Goal: Transaction & Acquisition: Purchase product/service

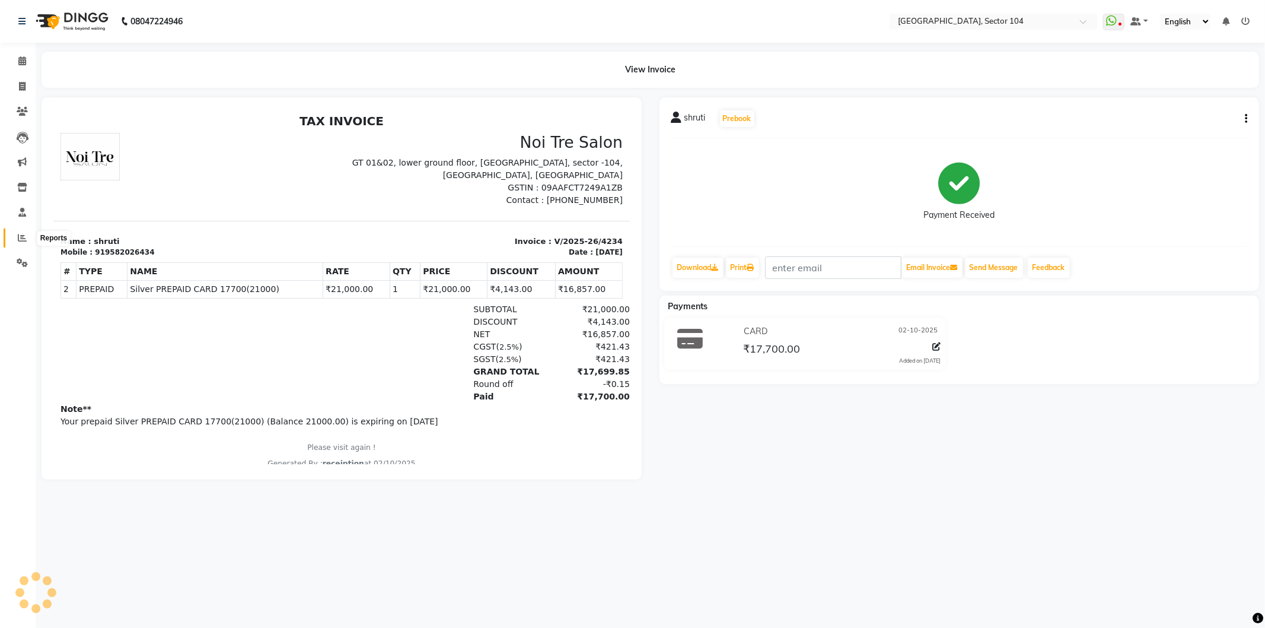
click at [26, 239] on icon at bounding box center [22, 237] width 9 height 9
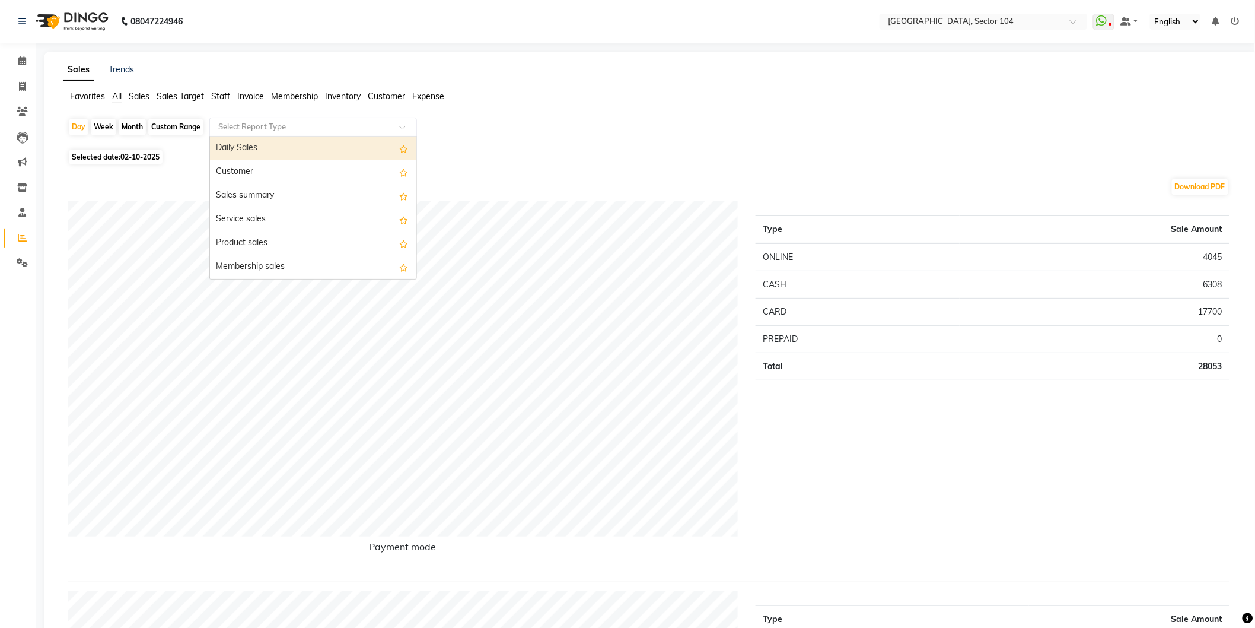
click at [313, 129] on input "text" at bounding box center [301, 127] width 171 height 12
type input "PRE"
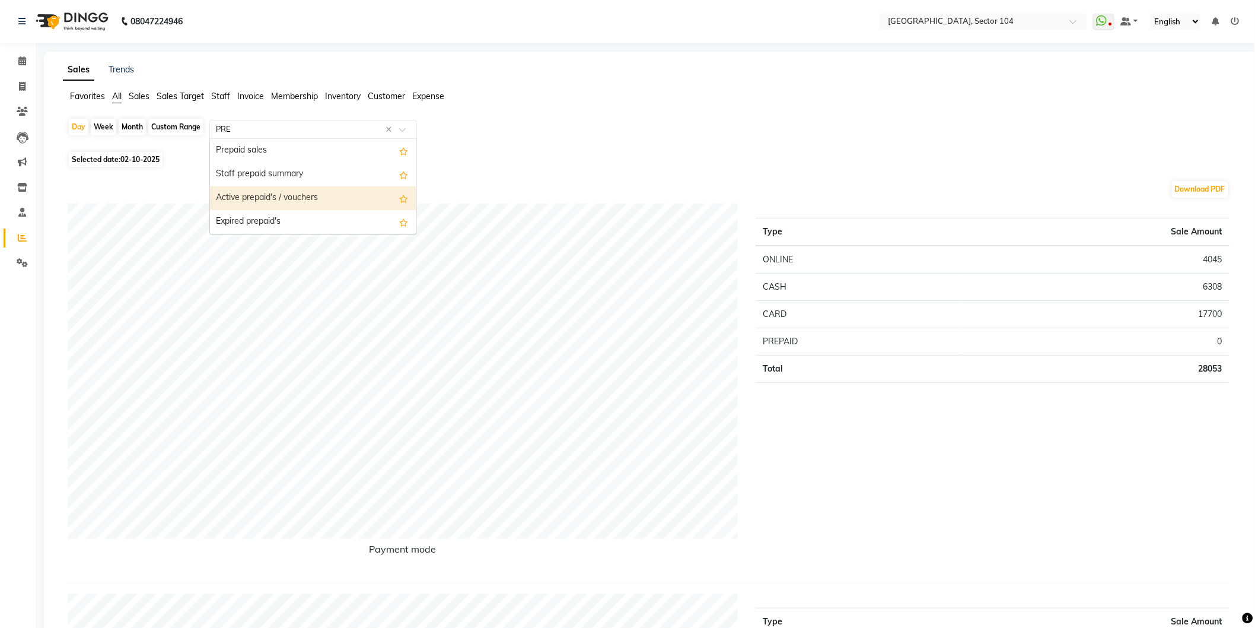
click at [297, 205] on div "Active prepaid's / vouchers" at bounding box center [313, 198] width 206 height 24
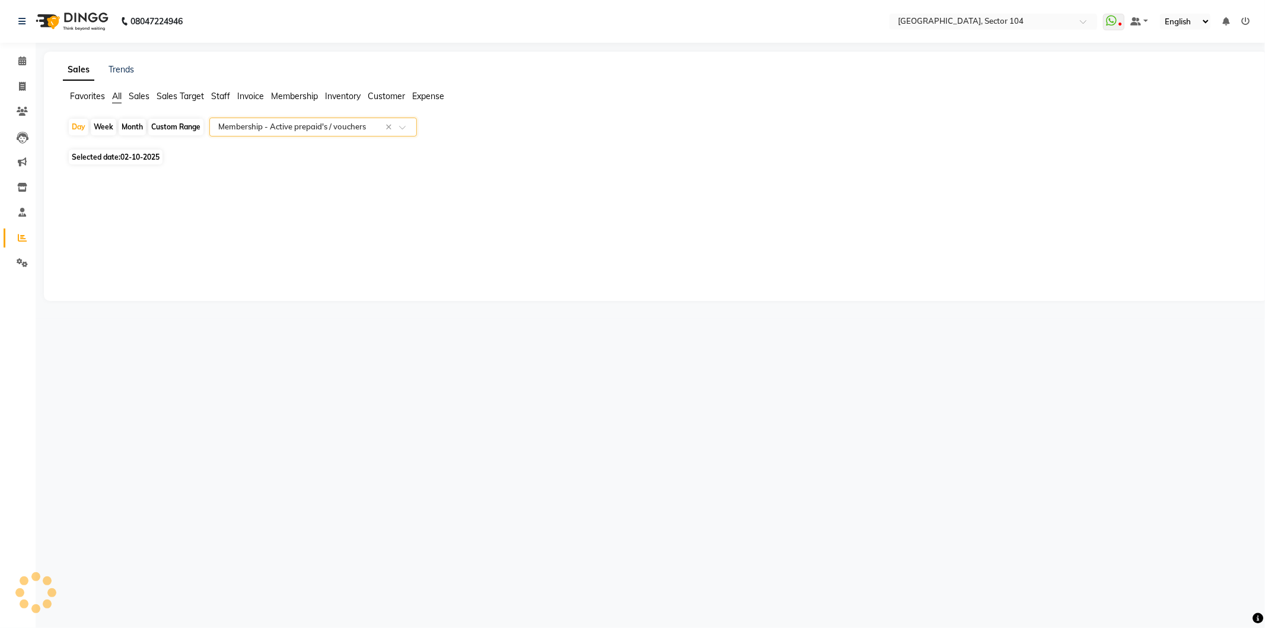
select select "full_report"
select select "csv"
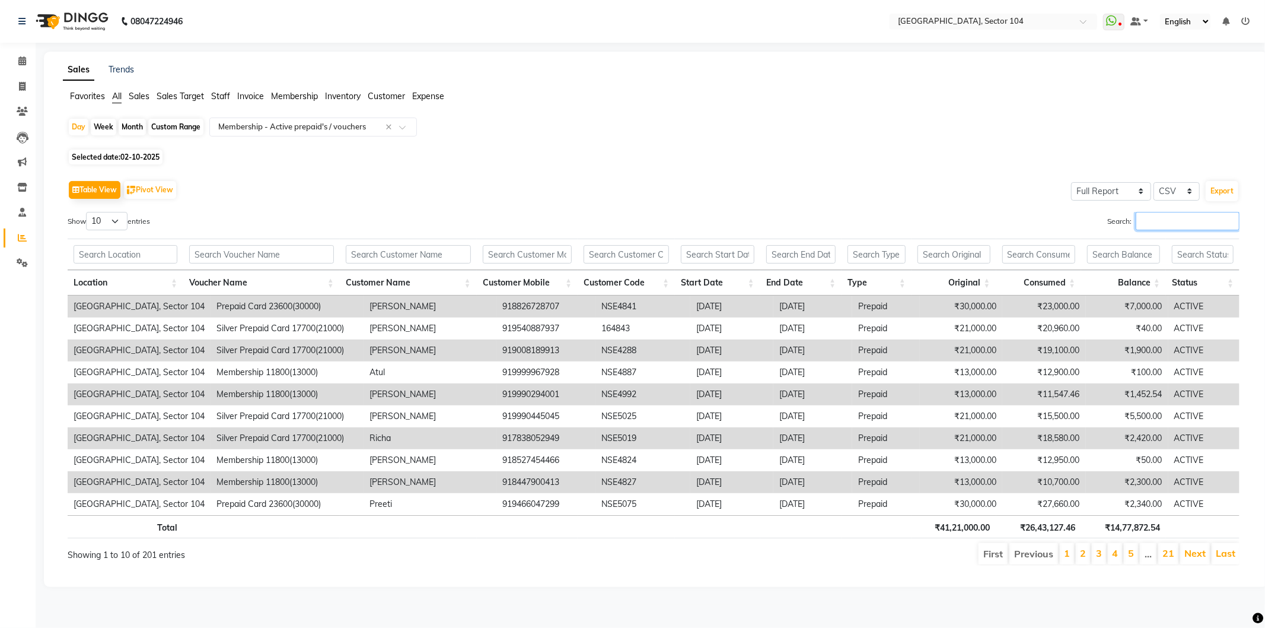
click at [1193, 218] on input "Search:" at bounding box center [1188, 221] width 104 height 18
type input "s"
click at [341, 132] on input "text" at bounding box center [301, 127] width 171 height 12
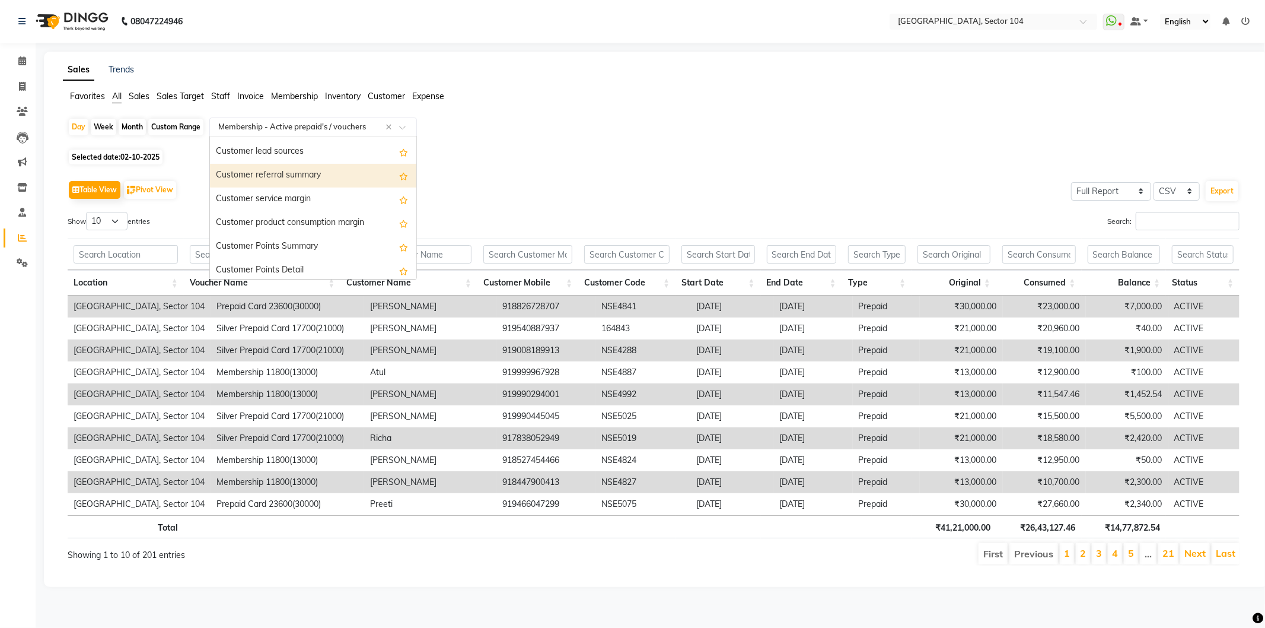
scroll to position [1802, 0]
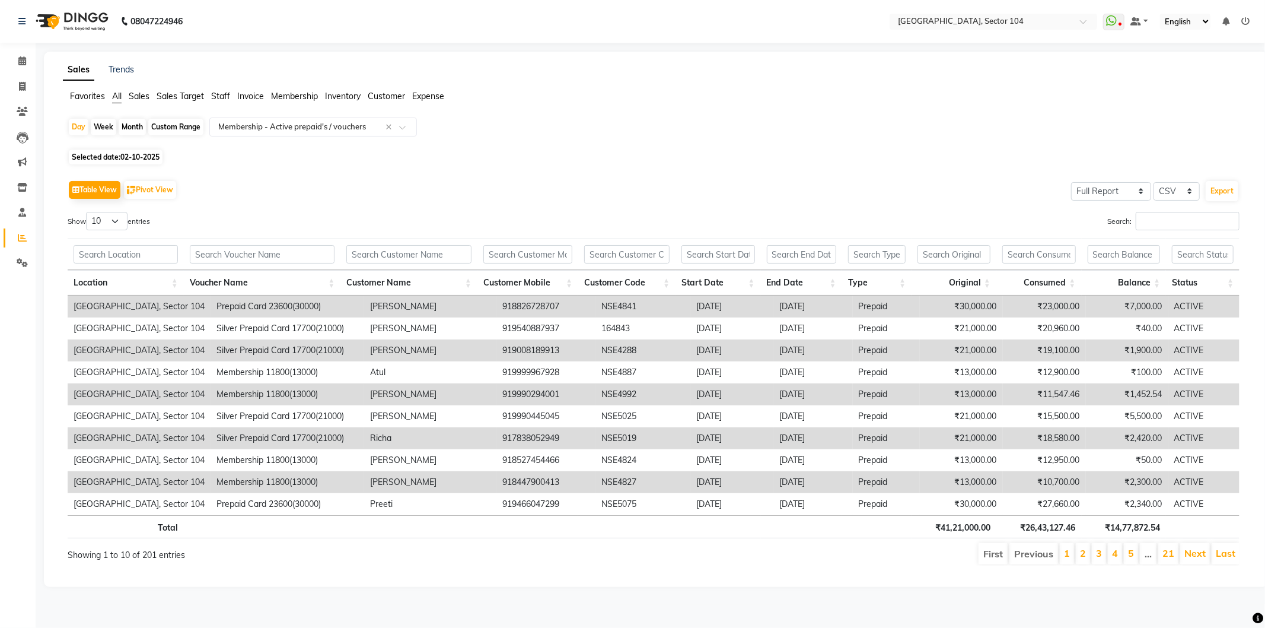
click at [487, 148] on div "Day Week Month Custom Range Select Report Type × Membership - Active prepaid's …" at bounding box center [656, 345] width 1186 height 457
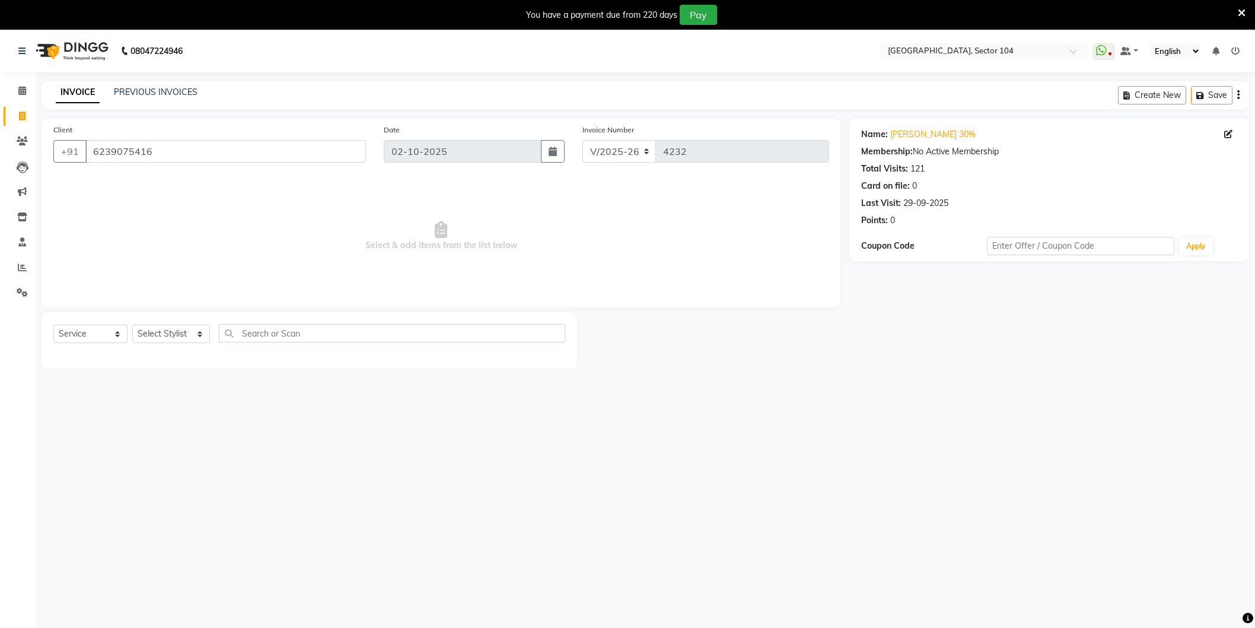
select select "4009"
select select "service"
select select "4009"
select select "service"
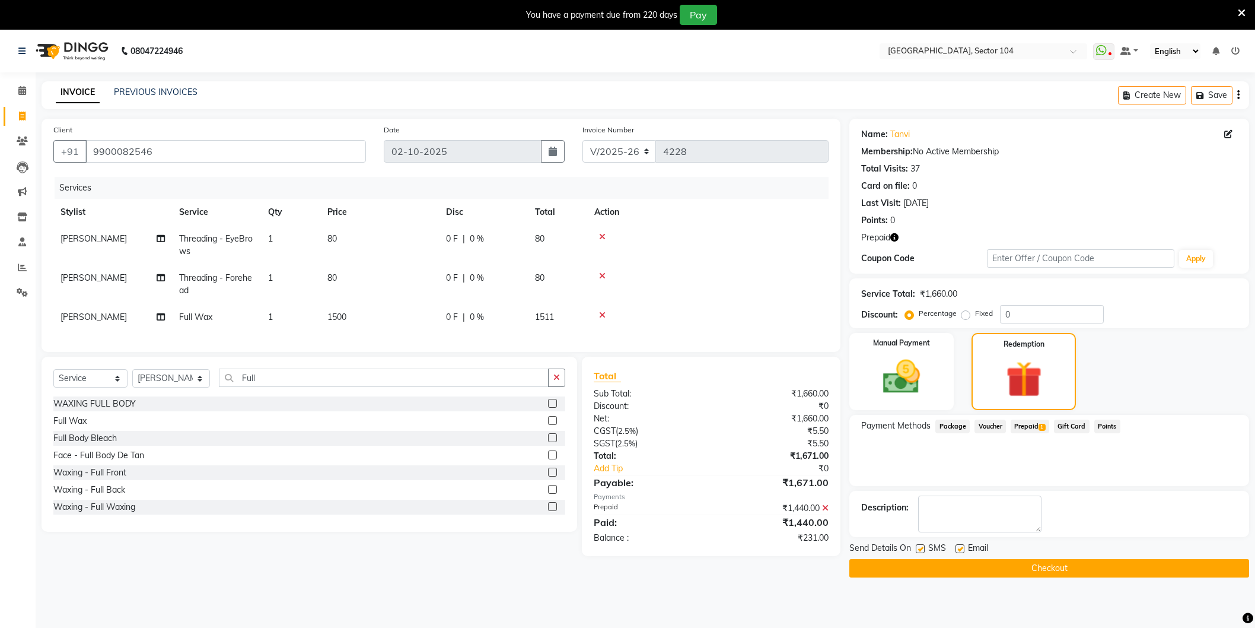
select select "4009"
select select "service"
select select "37308"
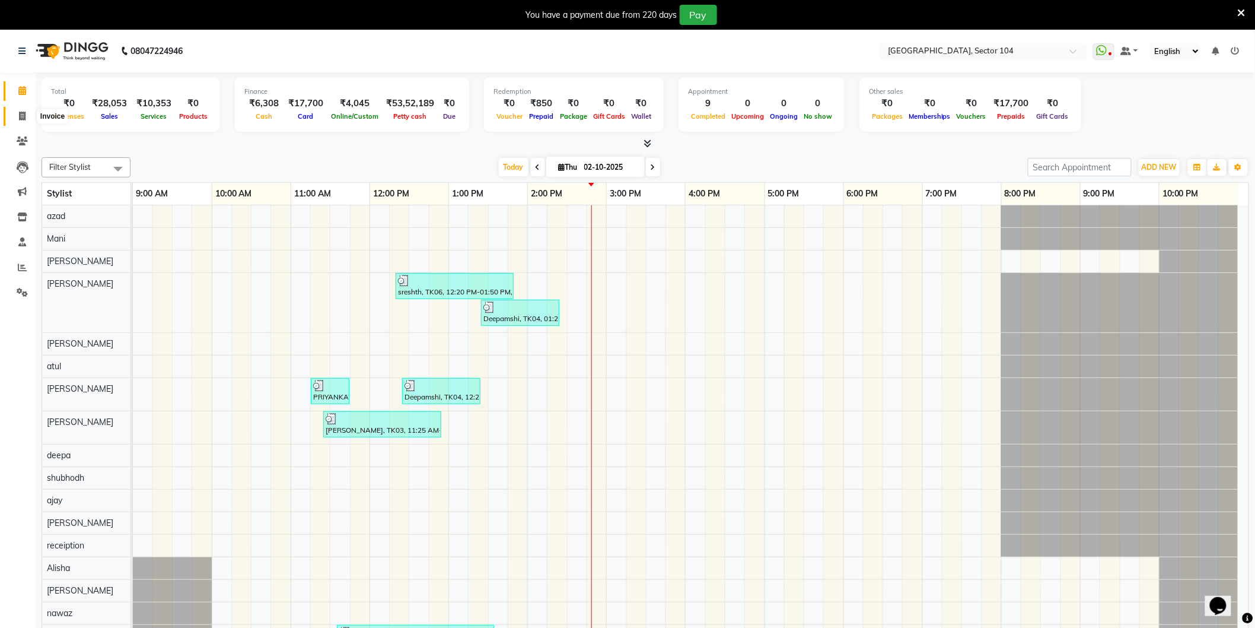
click at [23, 113] on icon at bounding box center [22, 116] width 7 height 9
select select "4009"
select select "service"
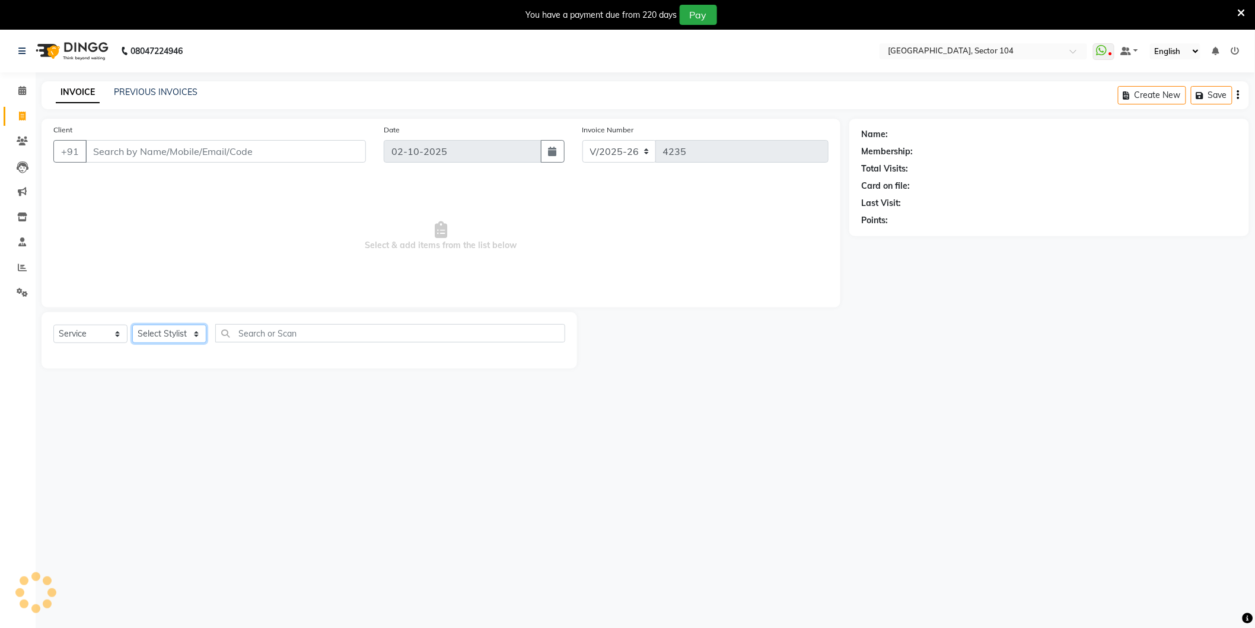
click at [179, 331] on select "Select Stylist" at bounding box center [169, 333] width 74 height 18
select select "20483"
click at [132, 325] on select "Select Stylist [PERSON_NAME] [PERSON_NAME] [PERSON_NAME] [PERSON_NAME] [PERSON_…" at bounding box center [171, 333] width 78 height 18
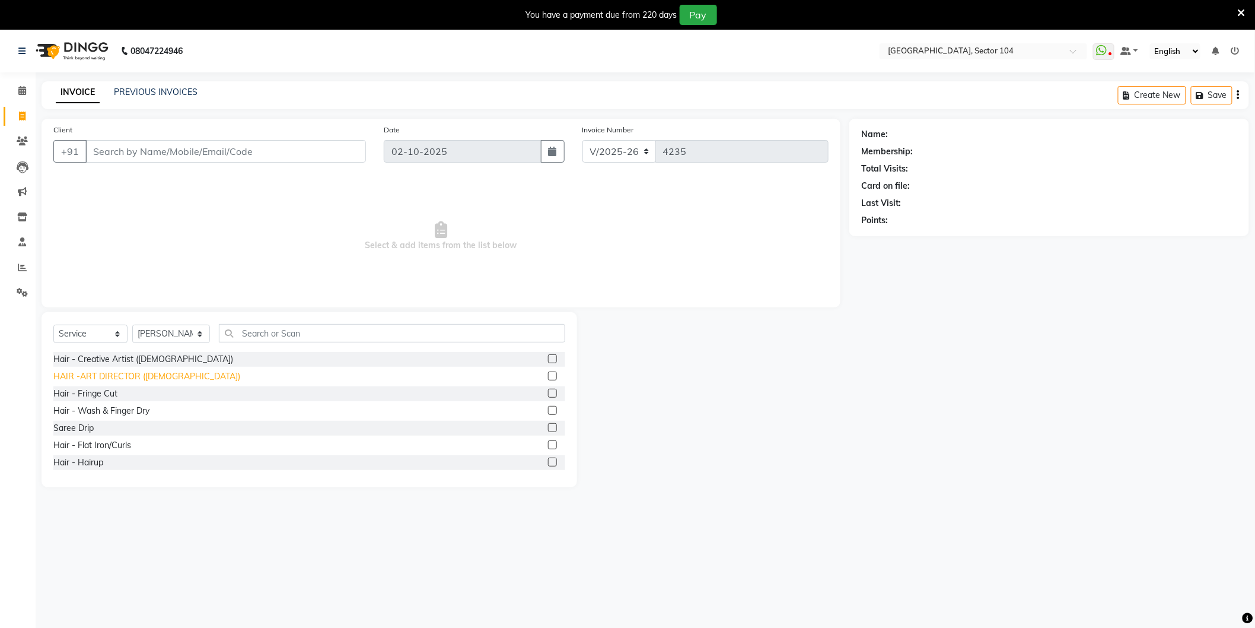
click at [163, 375] on div "HAIR -ART DIRECTOR ([DEMOGRAPHIC_DATA])" at bounding box center [146, 376] width 187 height 12
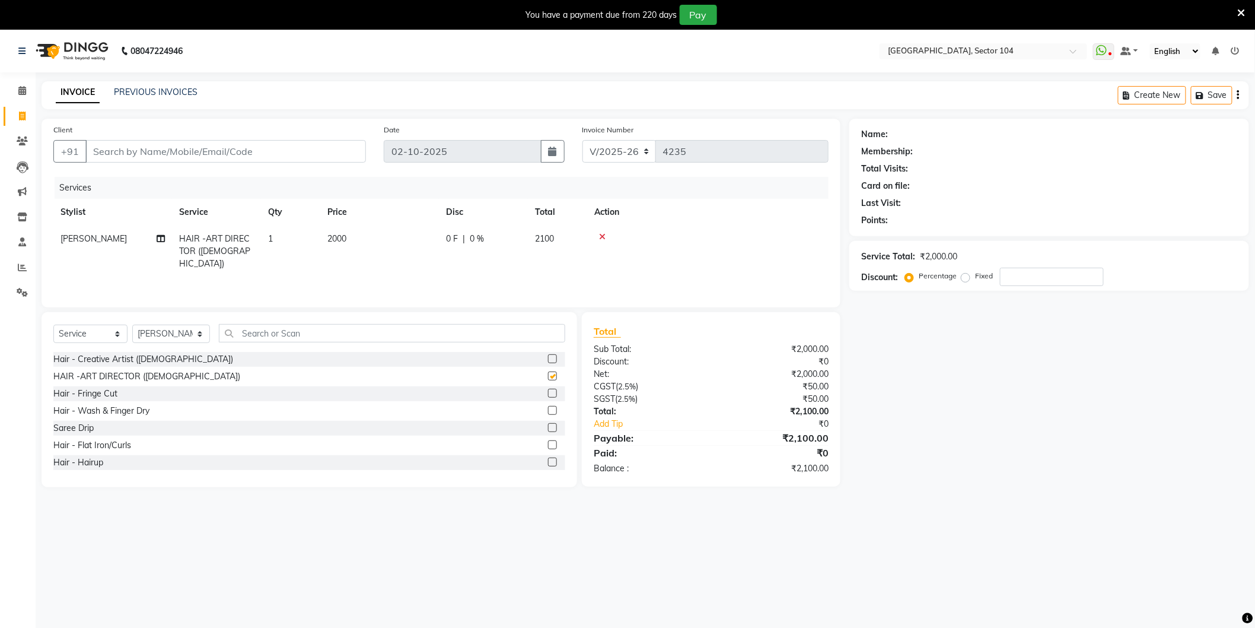
checkbox input "false"
click at [257, 155] on input "Client" at bounding box center [225, 151] width 281 height 23
type input "9"
type input "0"
type input "9873221414"
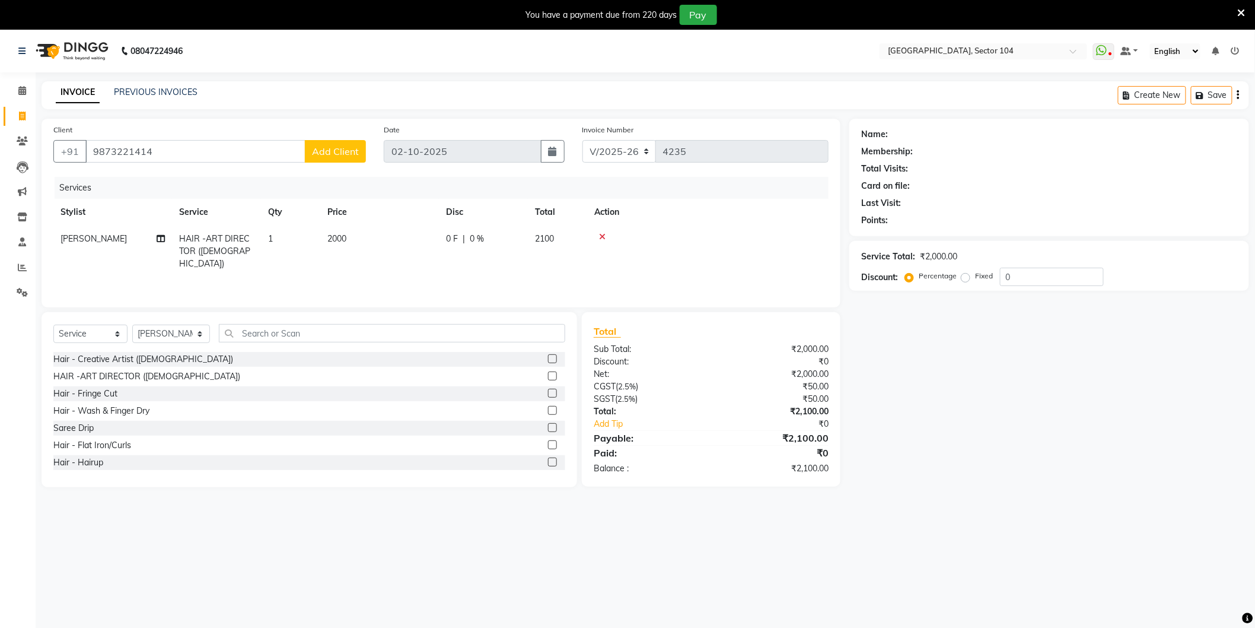
click at [327, 149] on span "Add Client" at bounding box center [335, 151] width 47 height 12
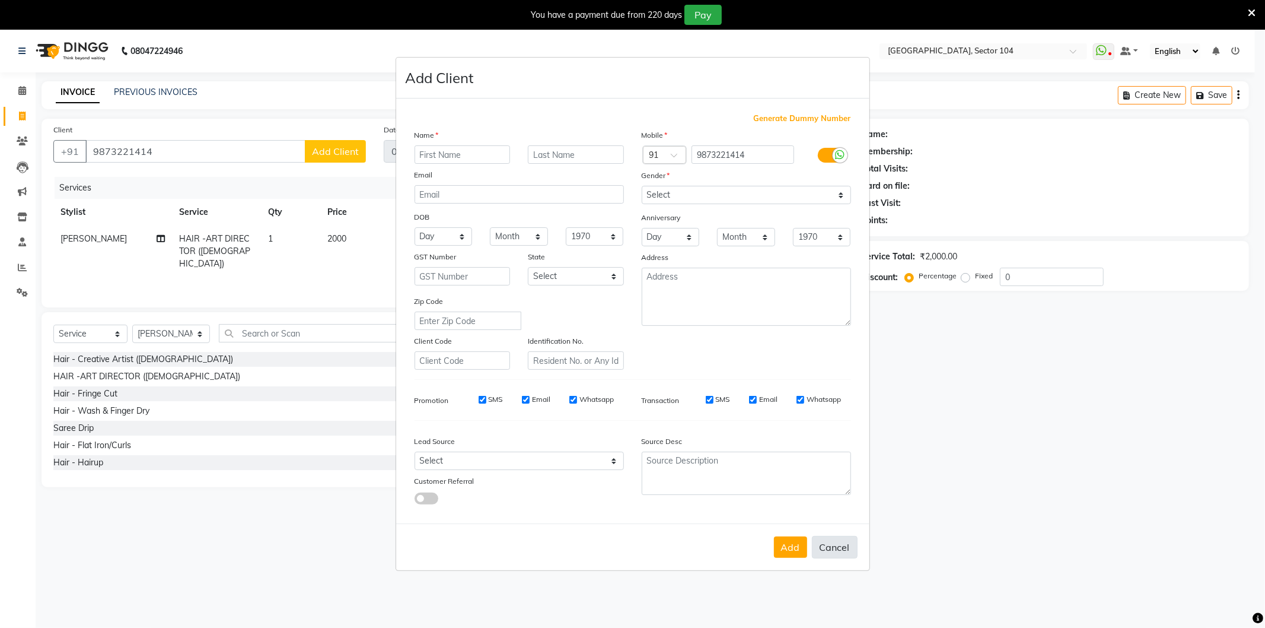
click at [827, 546] on button "Cancel" at bounding box center [835, 547] width 46 height 23
select select
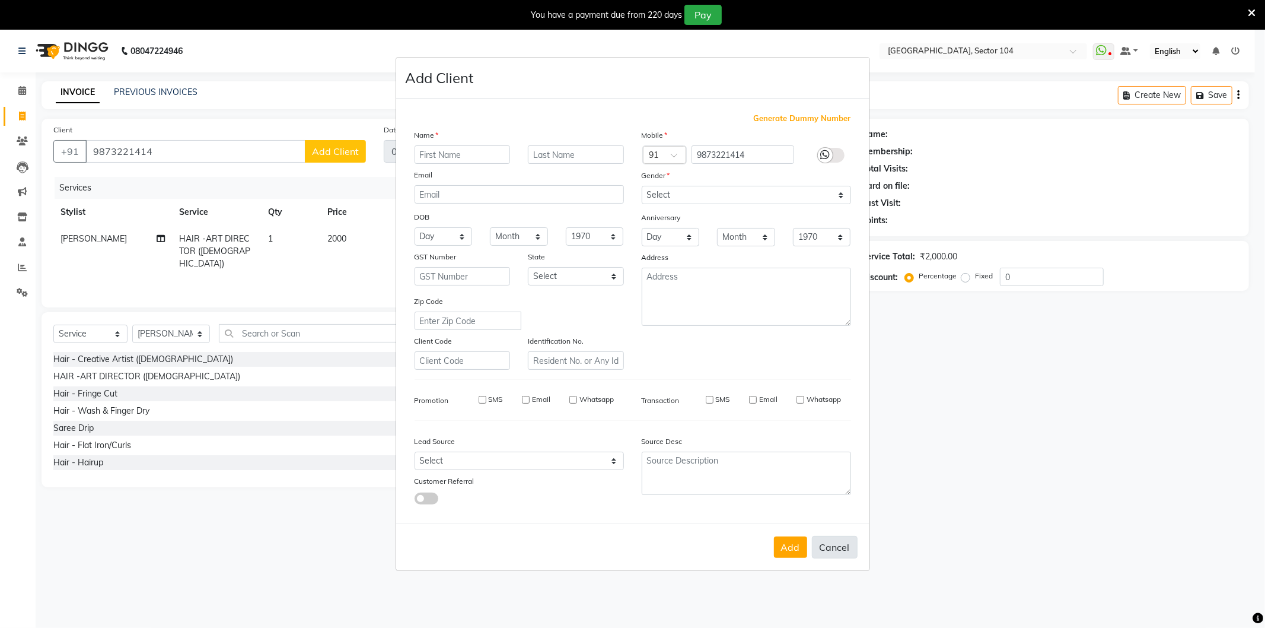
select select
checkbox input "false"
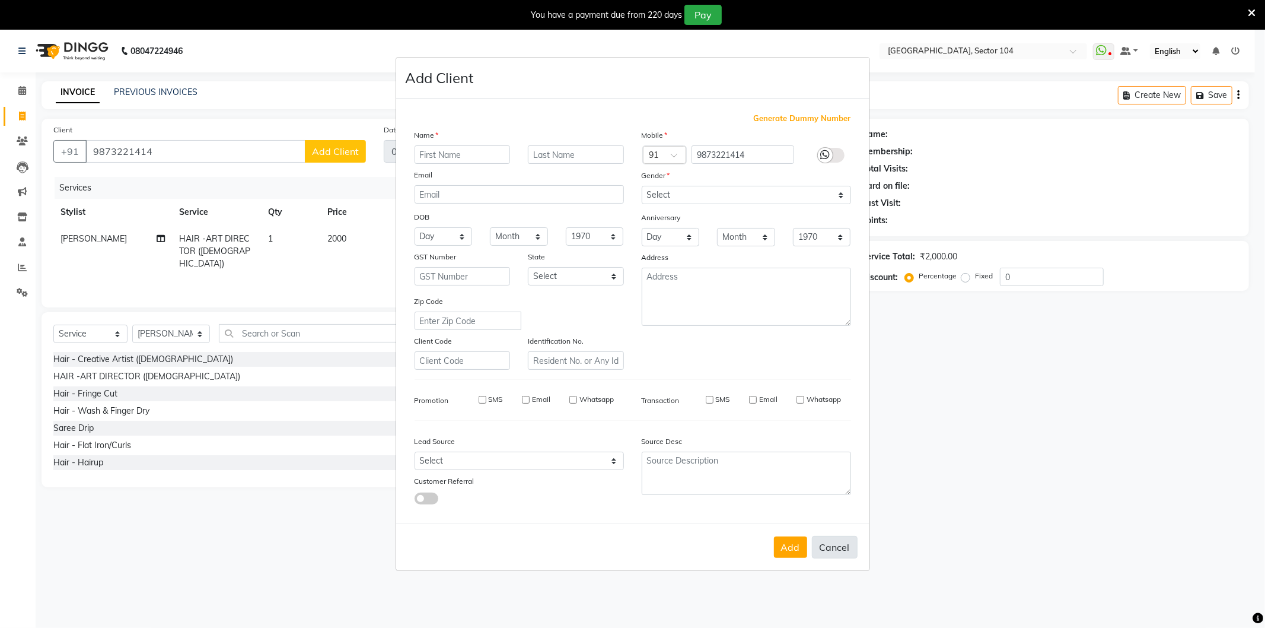
checkbox input "false"
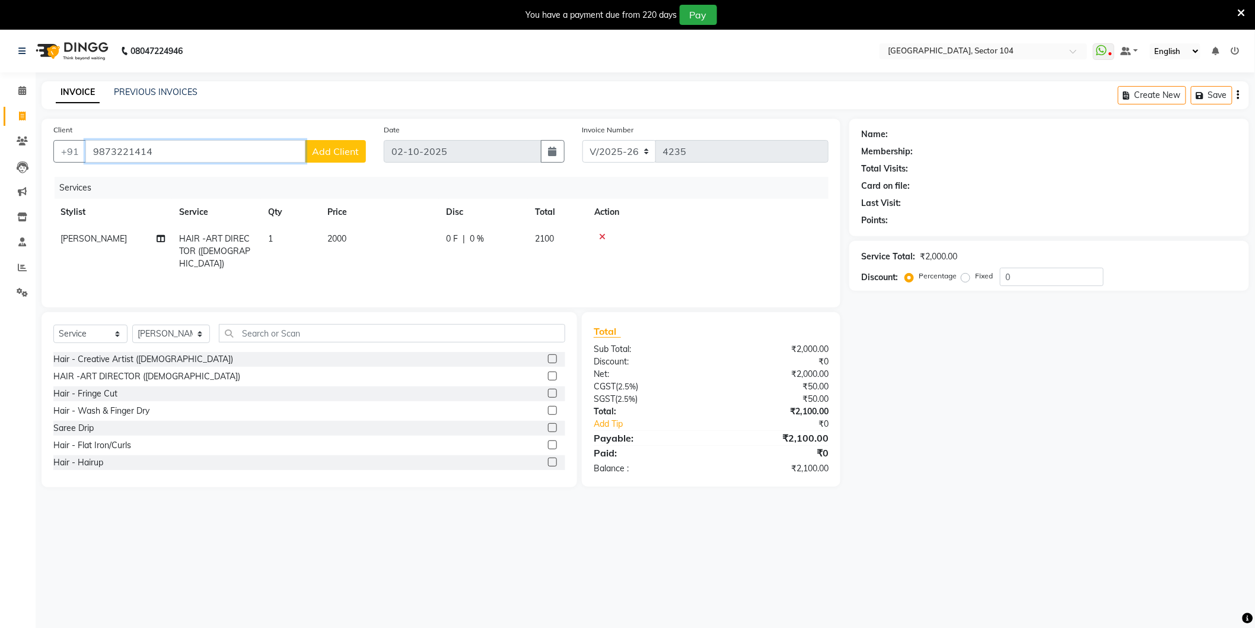
click at [264, 151] on input "9873221414" at bounding box center [195, 151] width 220 height 23
type input "9873221416"
click at [329, 151] on span "Add Client" at bounding box center [335, 151] width 47 height 12
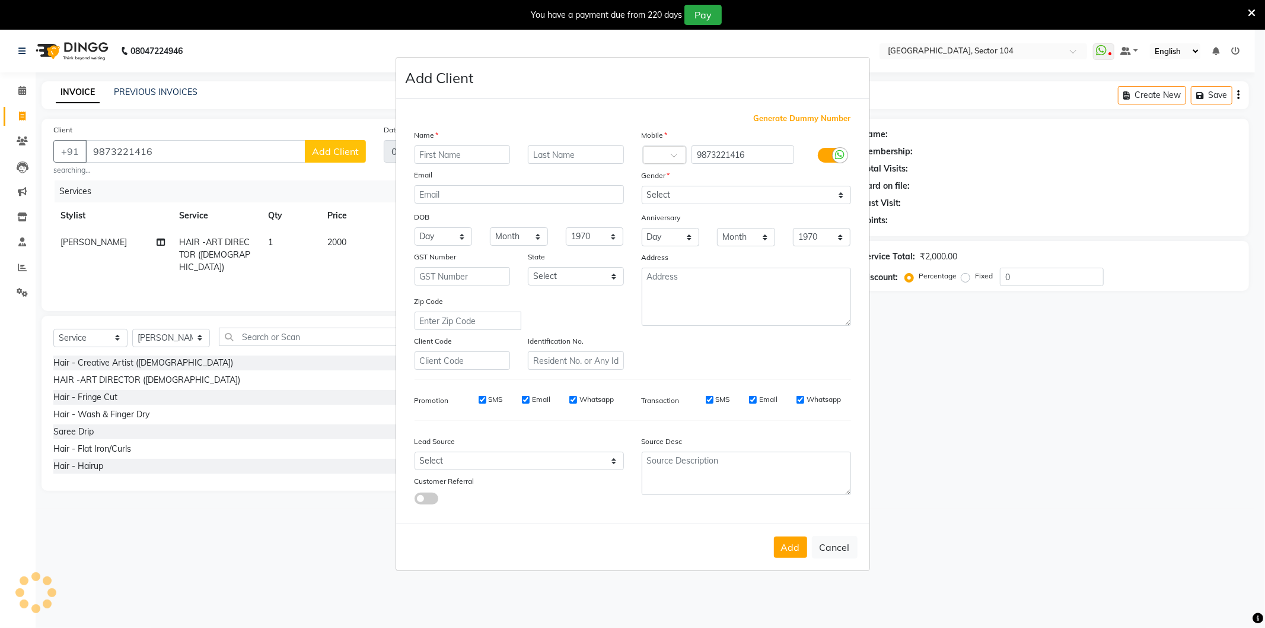
click at [481, 152] on input "text" at bounding box center [463, 154] width 96 height 18
type input "m"
type input "[PERSON_NAME]"
click at [712, 198] on select "Select [DEMOGRAPHIC_DATA] [DEMOGRAPHIC_DATA] Other Prefer Not To Say" at bounding box center [746, 195] width 209 height 18
select select "[DEMOGRAPHIC_DATA]"
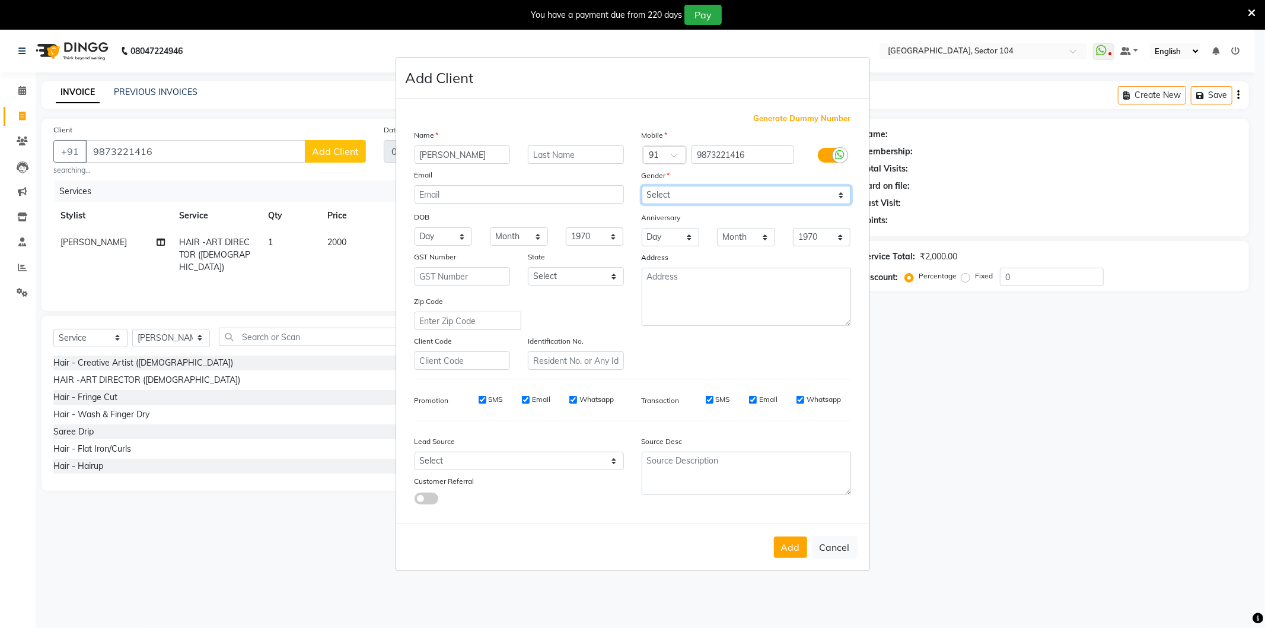
click at [642, 186] on select "Select [DEMOGRAPHIC_DATA] [DEMOGRAPHIC_DATA] Other Prefer Not To Say" at bounding box center [746, 195] width 209 height 18
click at [527, 461] on select "Select Walk-in Referral Internet Friend Word of Mouth Advertisement Facebook Ju…" at bounding box center [519, 460] width 209 height 18
select select "28442"
click at [415, 452] on select "Select Walk-in Referral Internet Friend Word of Mouth Advertisement Facebook Ju…" at bounding box center [519, 460] width 209 height 18
click at [783, 544] on button "Add" at bounding box center [790, 546] width 33 height 21
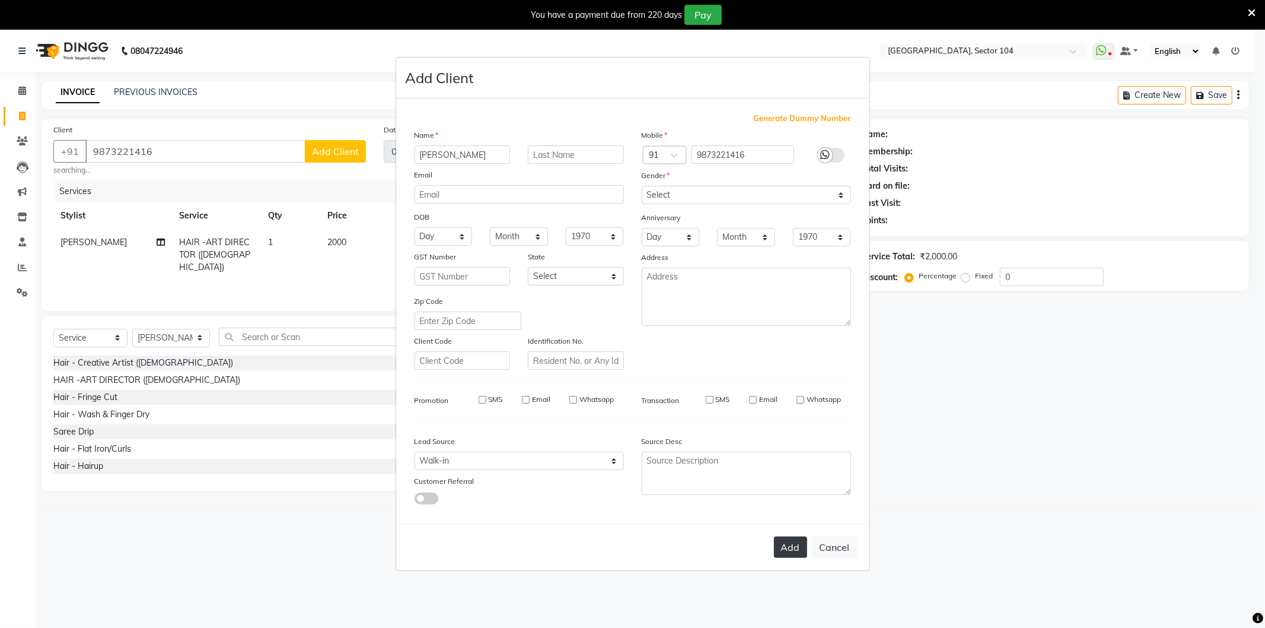
select select
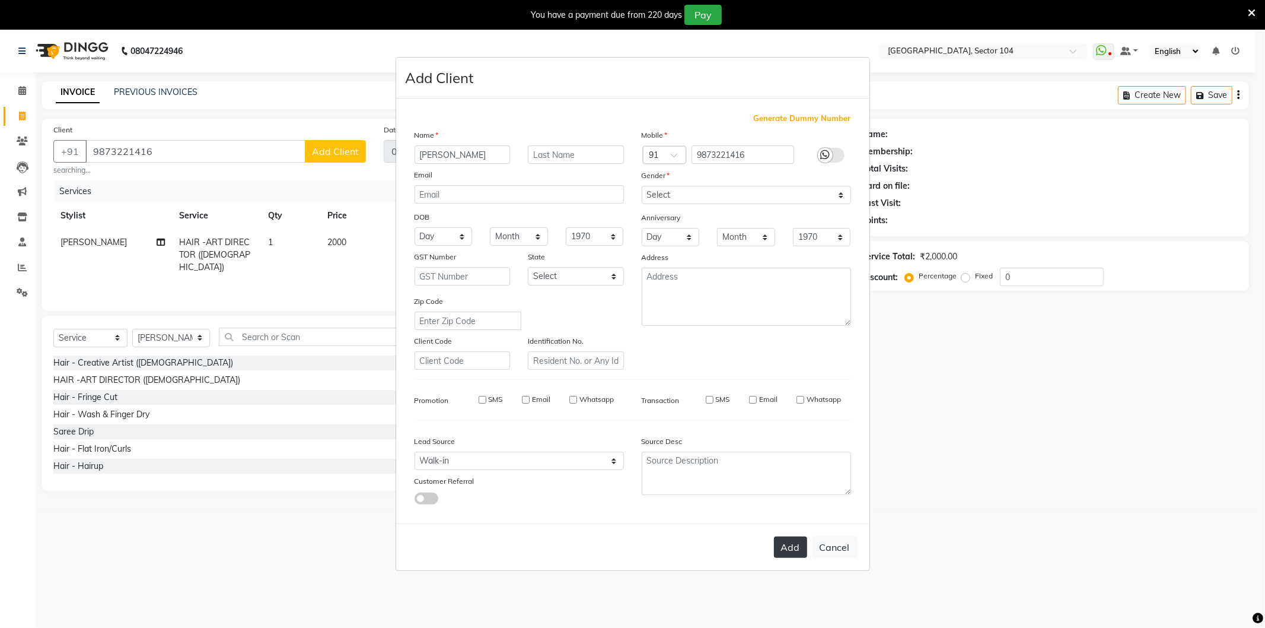
select select
checkbox input "false"
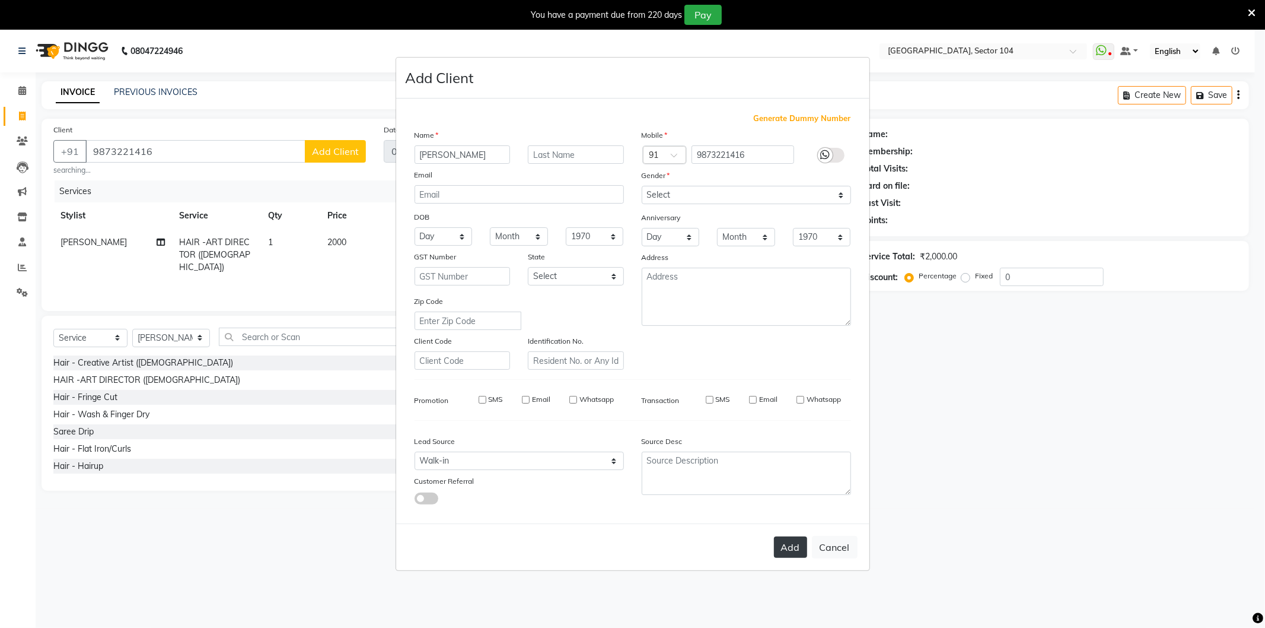
checkbox input "false"
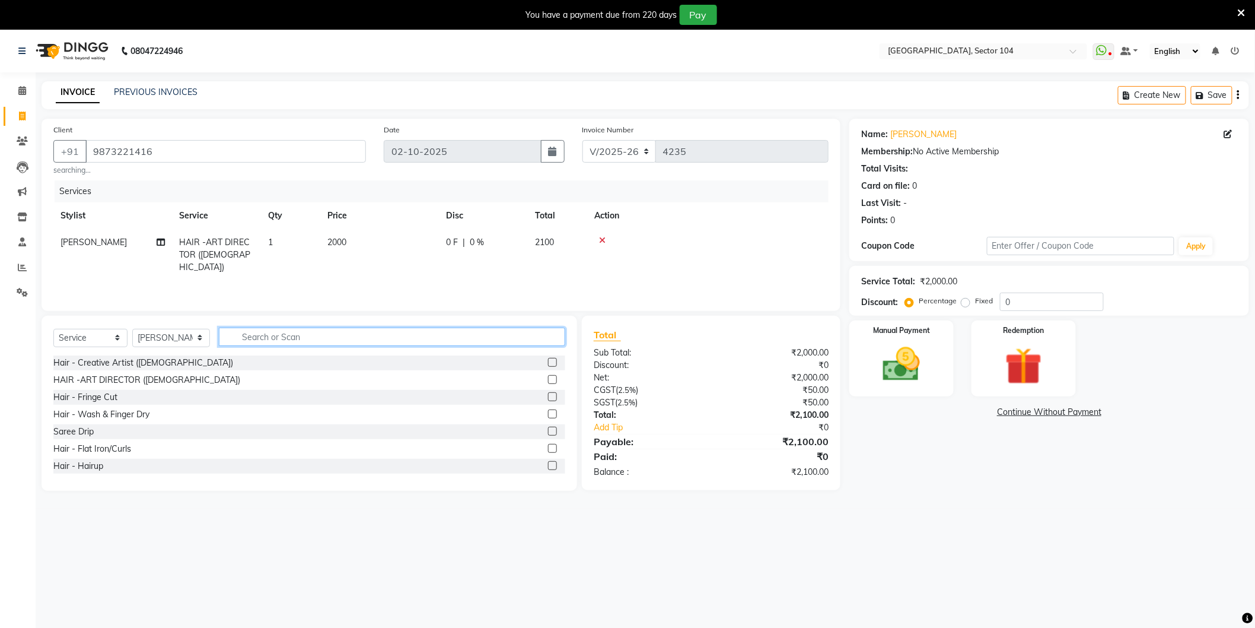
click at [328, 339] on input "text" at bounding box center [392, 336] width 346 height 18
click at [912, 358] on img at bounding box center [901, 364] width 63 height 44
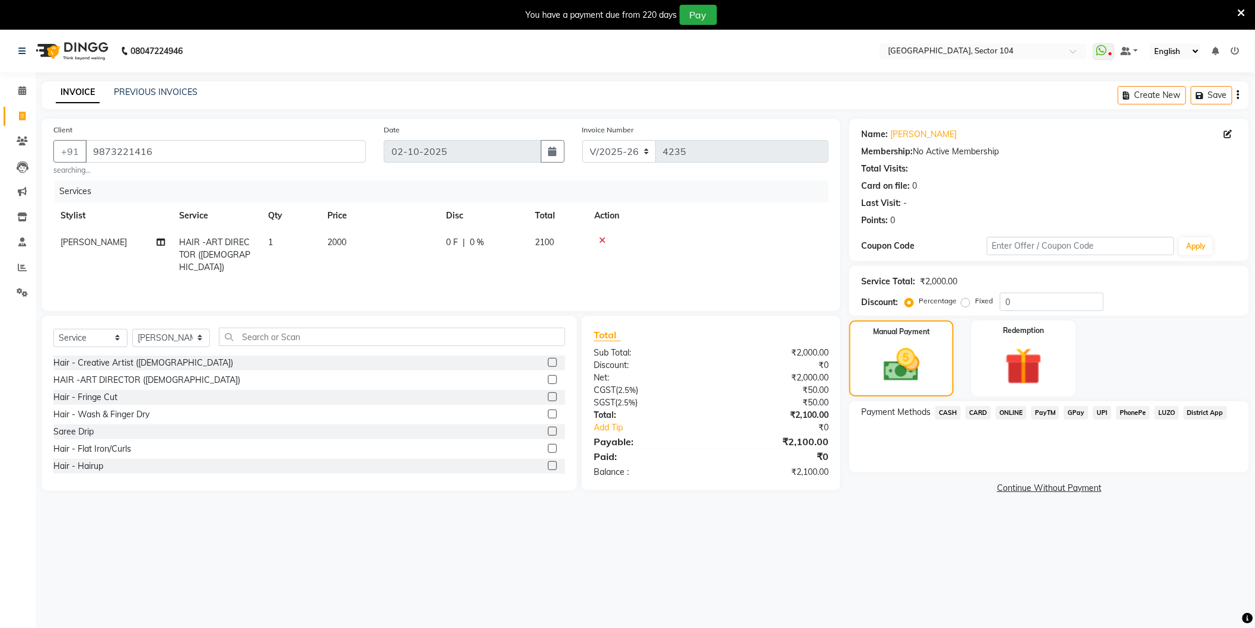
click at [1015, 410] on span "ONLINE" at bounding box center [1011, 413] width 31 height 14
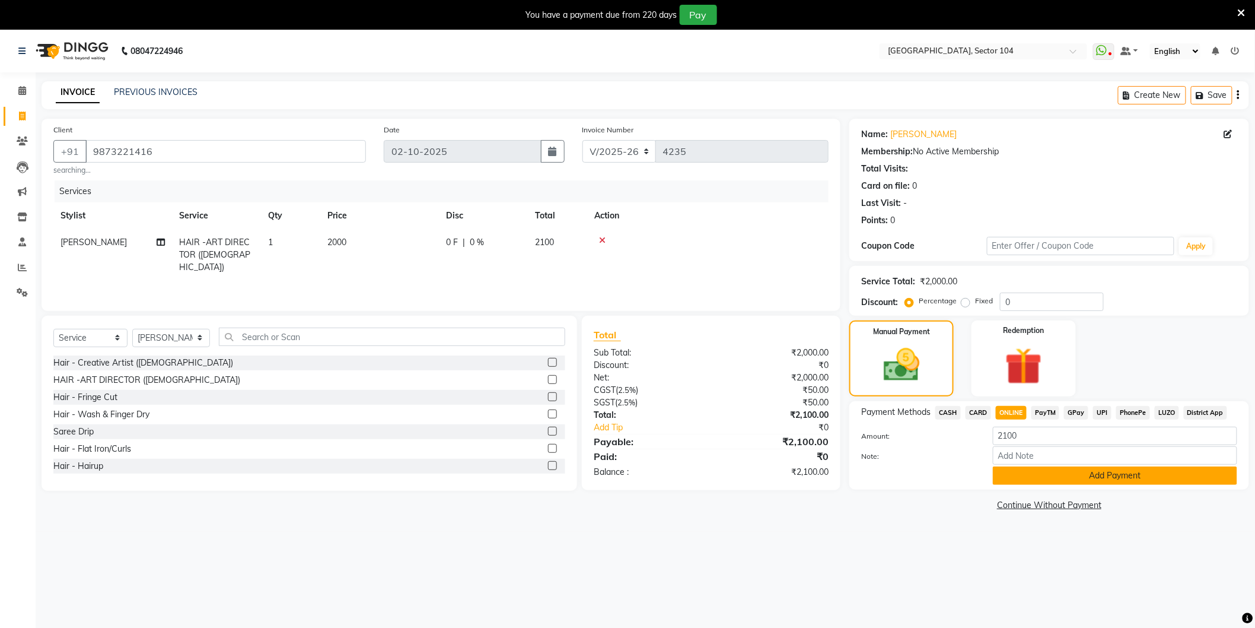
click at [1113, 473] on button "Add Payment" at bounding box center [1115, 475] width 244 height 18
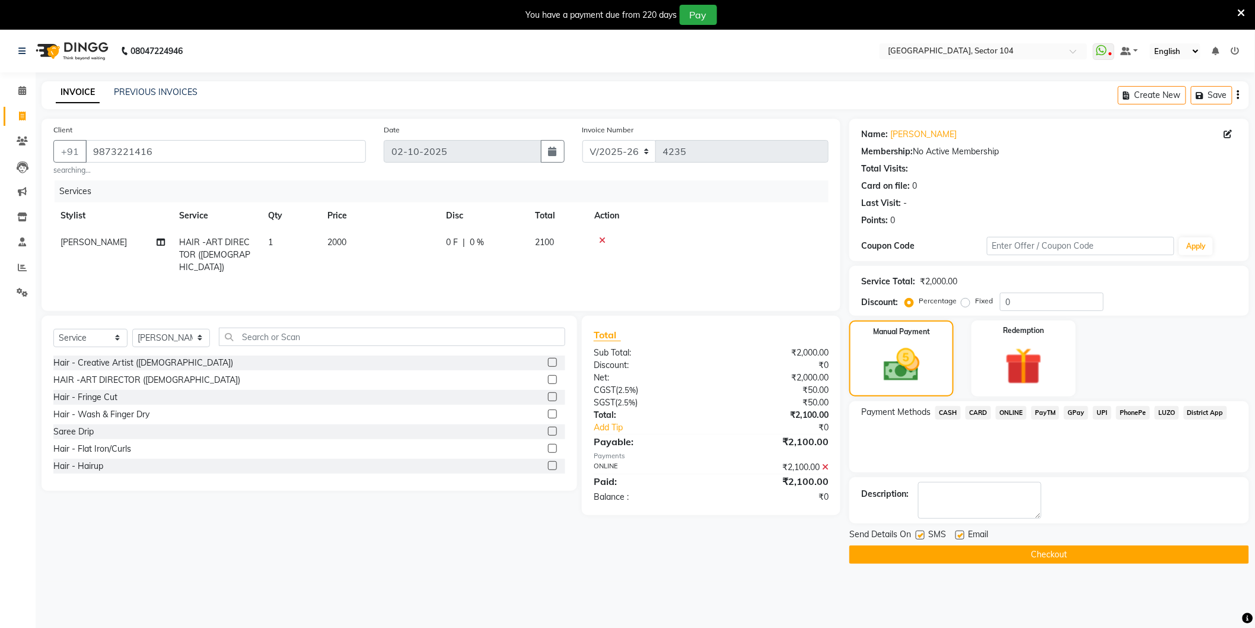
click at [1142, 333] on div "Manual Payment Redemption" at bounding box center [1050, 358] width 418 height 76
click at [1148, 353] on div "Manual Payment Redemption" at bounding box center [1050, 358] width 418 height 76
click at [1118, 186] on div "Card on file: 0" at bounding box center [1049, 186] width 376 height 12
click at [941, 209] on div "Last Visit: -" at bounding box center [1049, 203] width 376 height 12
click at [922, 226] on div "Points: 0" at bounding box center [1049, 220] width 376 height 12
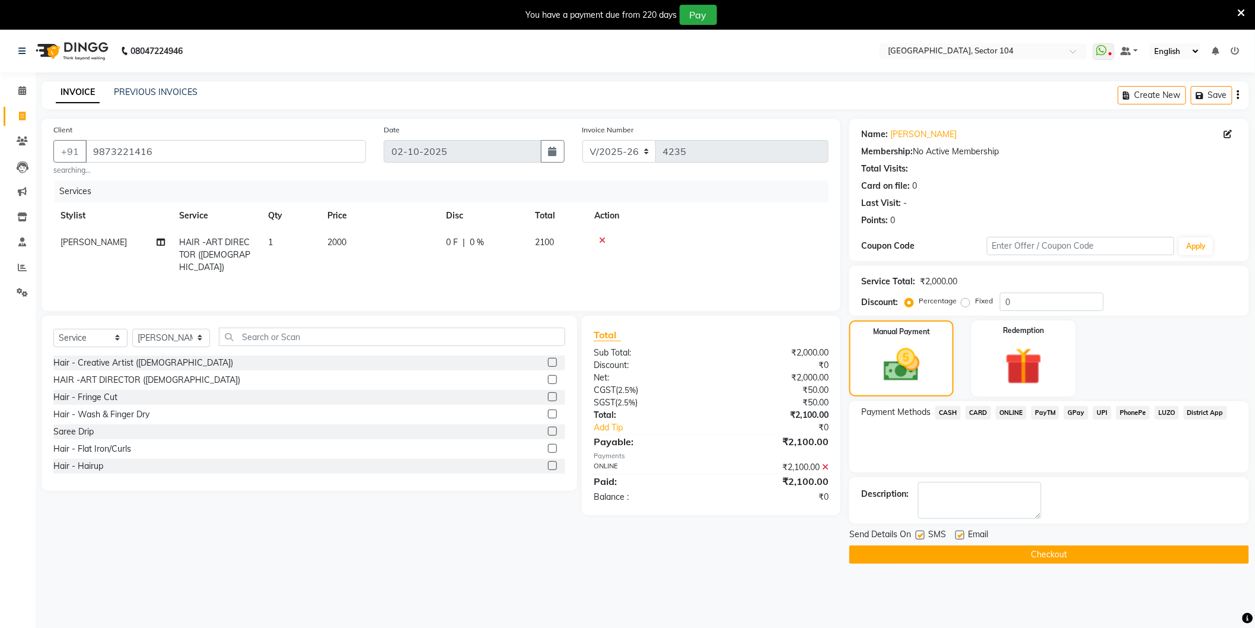
click at [919, 241] on div "Coupon Code" at bounding box center [923, 246] width 125 height 12
click at [1028, 147] on div "Membership: No Active Membership" at bounding box center [1049, 151] width 376 height 12
click at [1027, 147] on div "Membership: No Active Membership" at bounding box center [1049, 151] width 376 height 12
click at [1024, 157] on div "Membership: No Active Membership" at bounding box center [1049, 151] width 376 height 12
click at [973, 141] on div "Name: [PERSON_NAME] Membership: No Active Membership Total Visits: Card on file…" at bounding box center [1049, 174] width 376 height 103
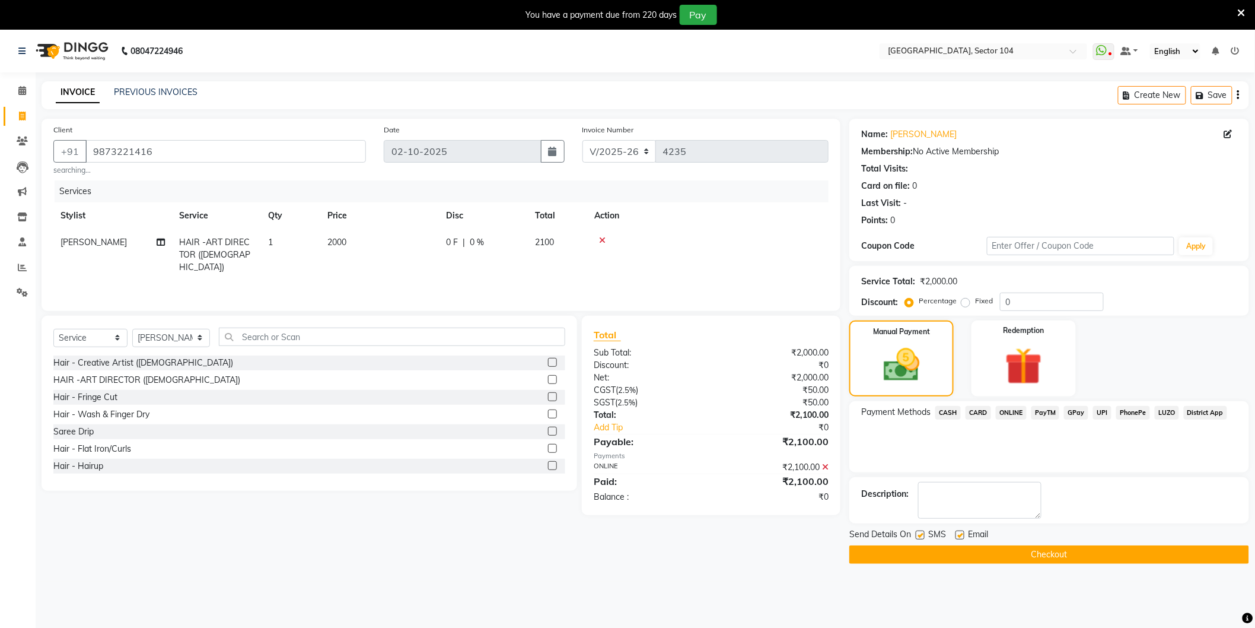
click at [970, 132] on div "Name: [PERSON_NAME]" at bounding box center [1049, 134] width 376 height 12
click at [1045, 164] on div "Total Visits:" at bounding box center [1049, 169] width 376 height 12
click at [962, 190] on div "Card on file: 0" at bounding box center [1049, 186] width 376 height 12
click at [924, 209] on div "Last Visit: -" at bounding box center [1049, 203] width 376 height 12
click at [922, 218] on div "Points: 0" at bounding box center [1049, 220] width 376 height 12
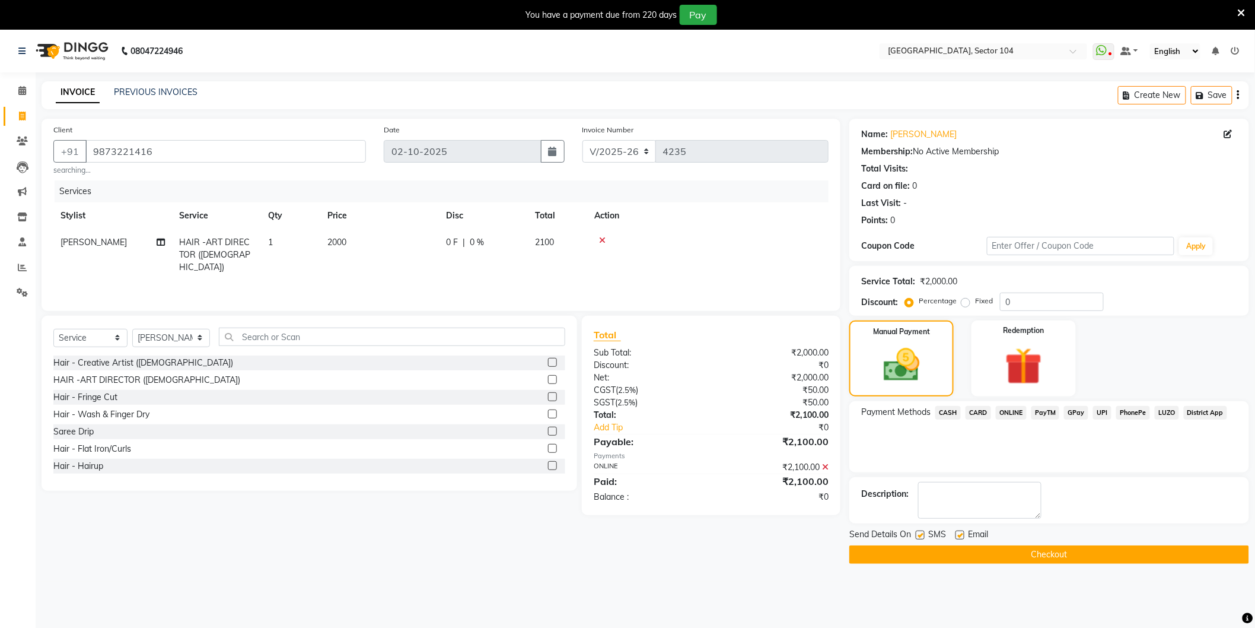
click at [928, 249] on div "Coupon Code" at bounding box center [923, 246] width 125 height 12
click at [1059, 550] on button "Checkout" at bounding box center [1049, 554] width 400 height 18
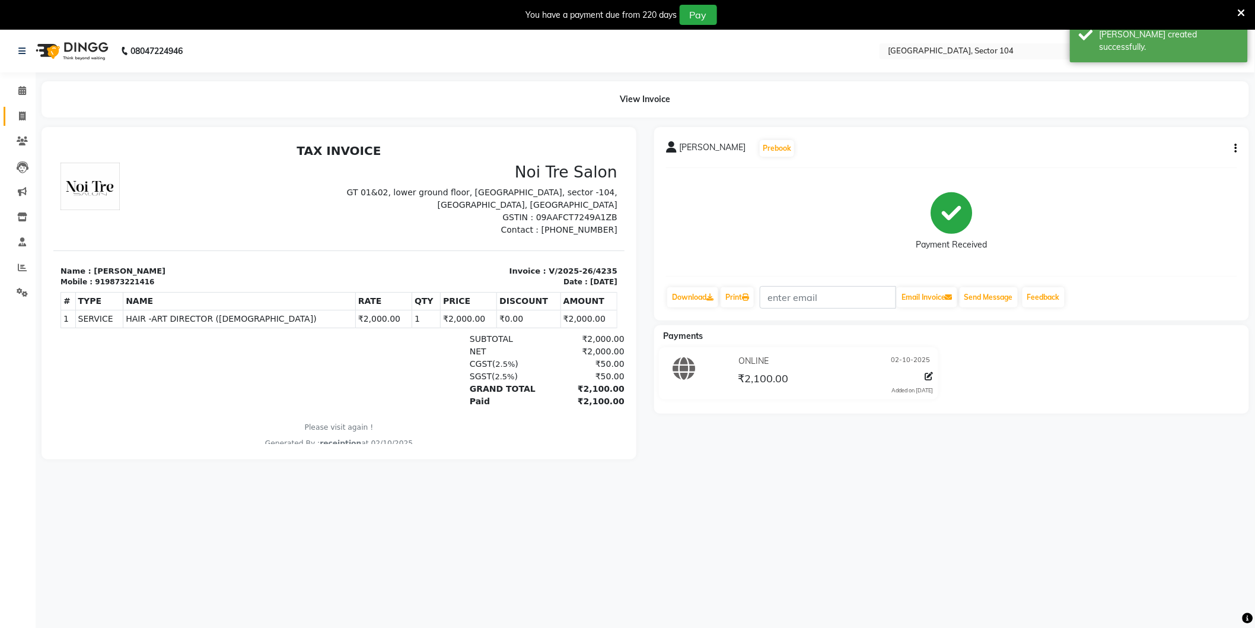
click at [20, 109] on link "Invoice" at bounding box center [18, 117] width 28 height 20
select select "4009"
select select "service"
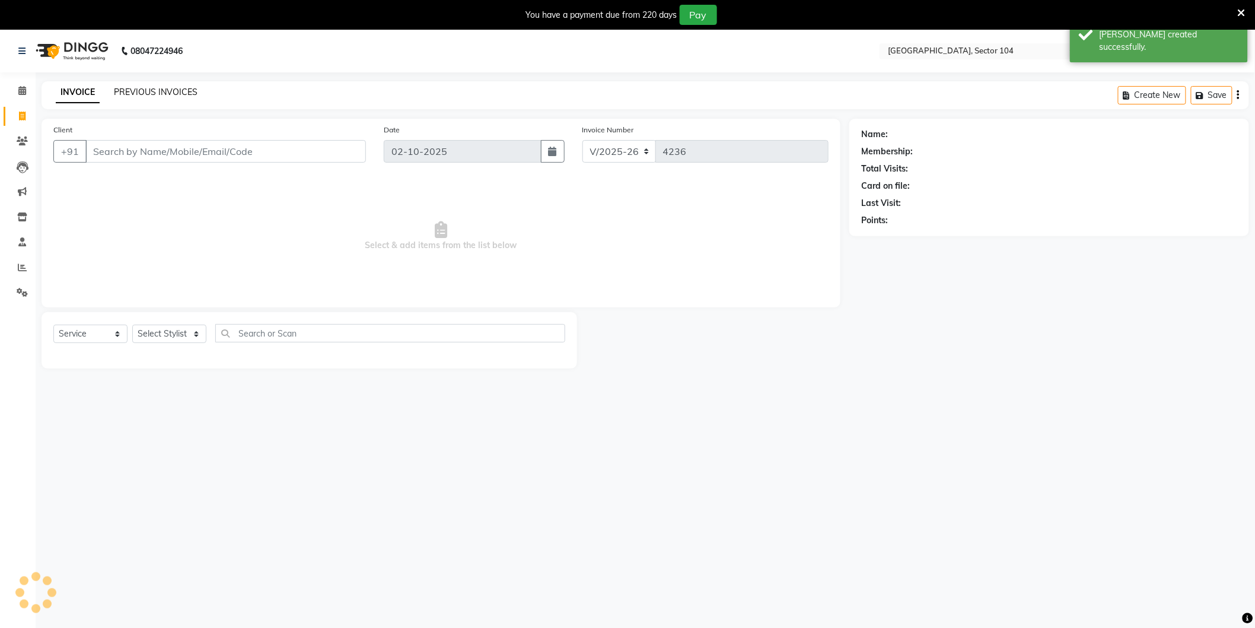
click at [116, 91] on link "PREVIOUS INVOICES" at bounding box center [156, 92] width 84 height 11
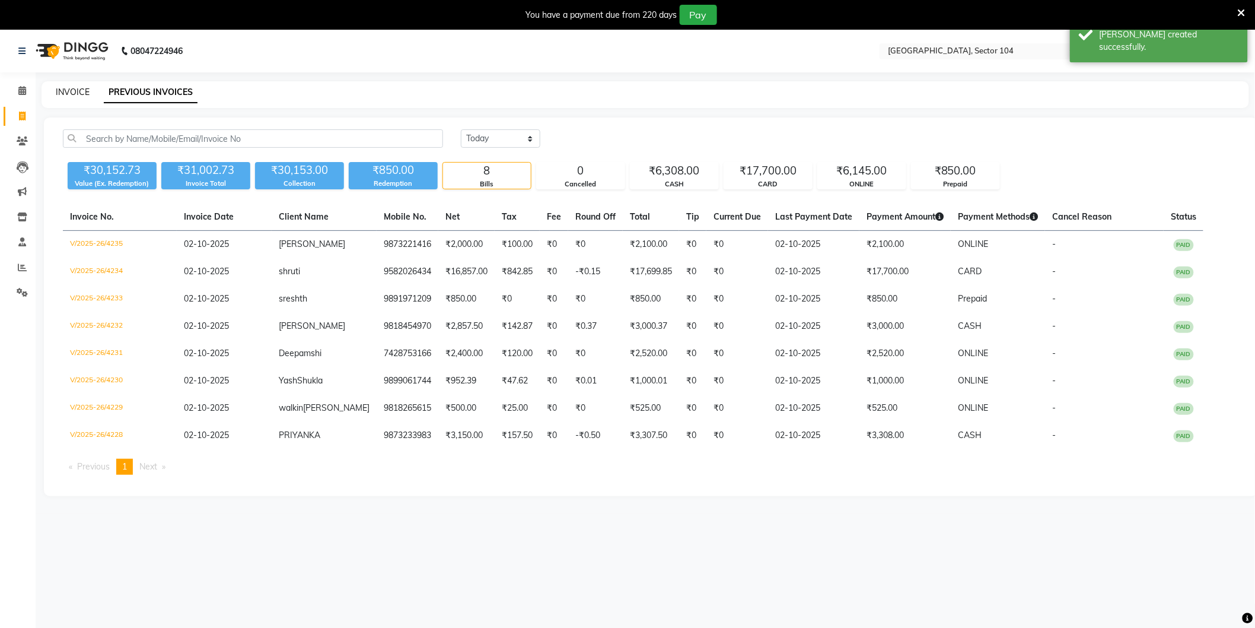
click at [79, 94] on link "INVOICE" at bounding box center [73, 92] width 34 height 11
select select "4009"
select select "service"
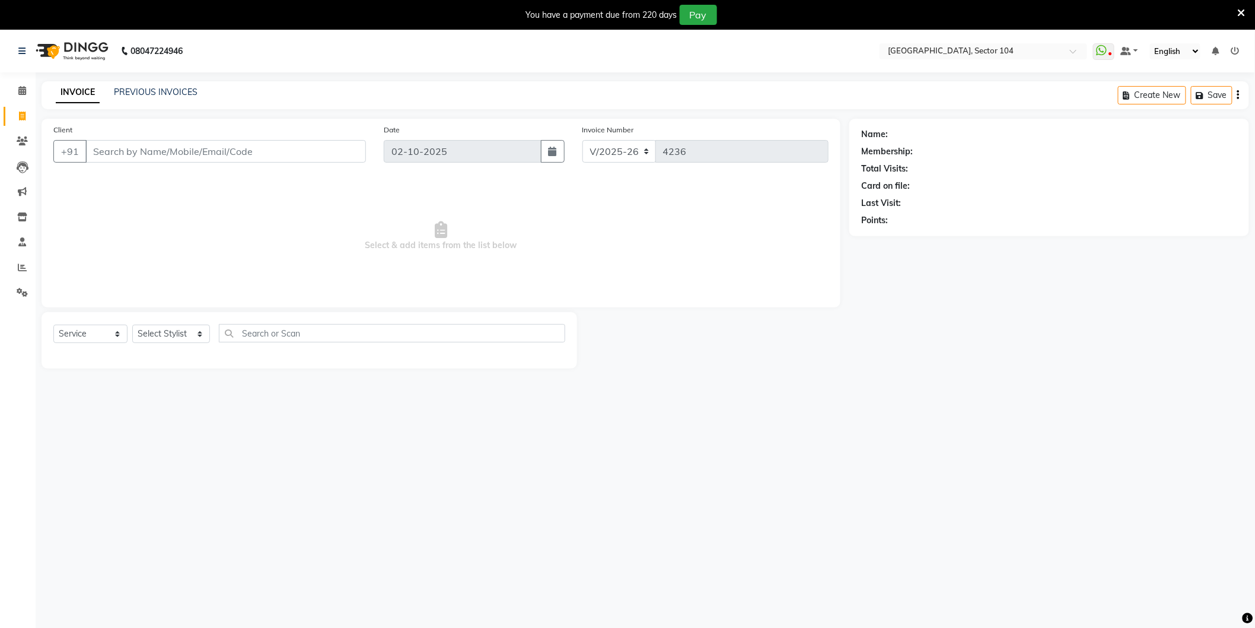
click at [149, 147] on input "Client" at bounding box center [225, 151] width 281 height 23
click at [160, 149] on input "Client" at bounding box center [225, 151] width 281 height 23
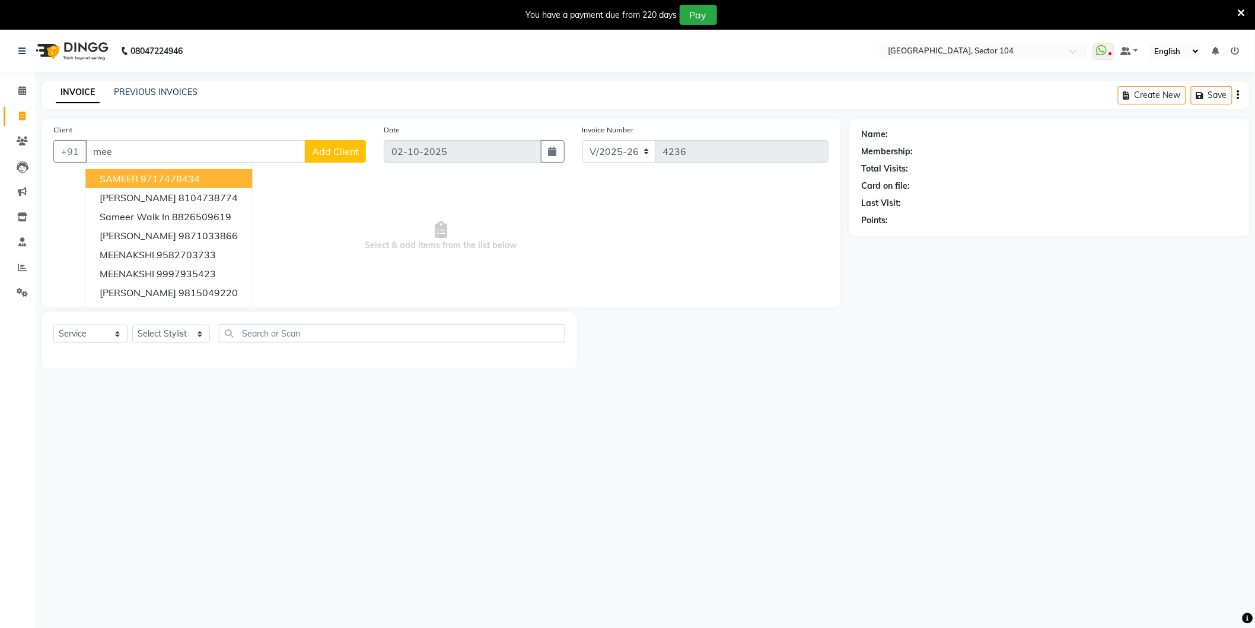
click at [199, 154] on input "mee" at bounding box center [195, 151] width 220 height 23
type input "Walk in"
click at [192, 152] on input "Walk in" at bounding box center [195, 151] width 220 height 23
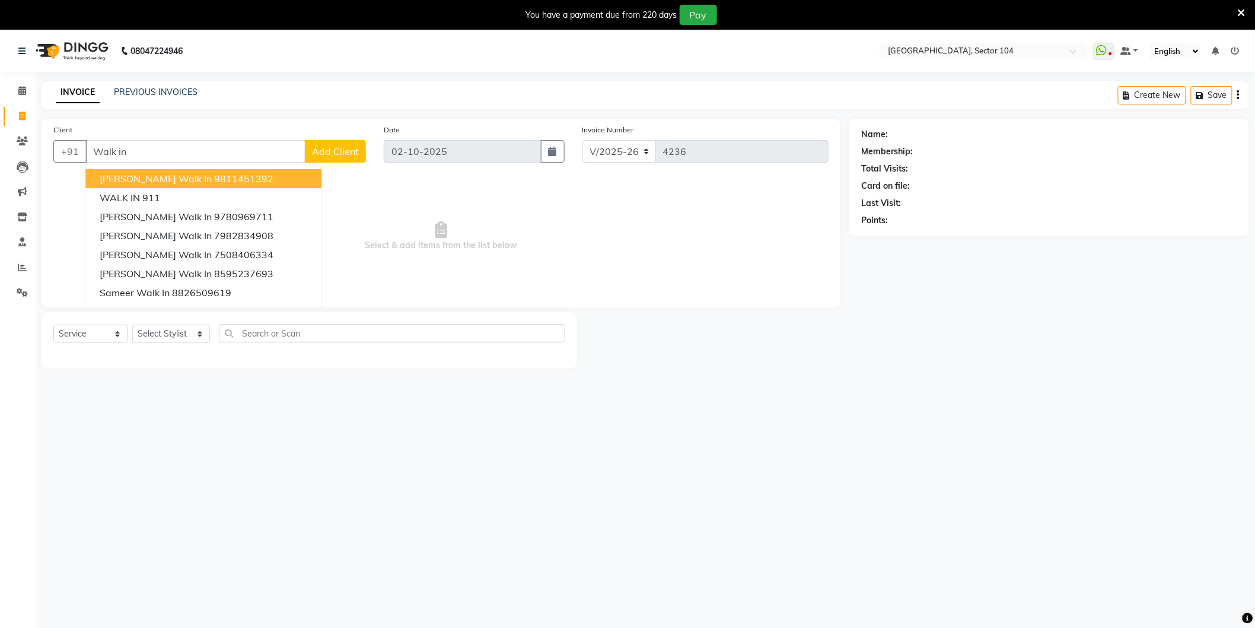
click at [192, 152] on input "Walk in" at bounding box center [195, 151] width 220 height 23
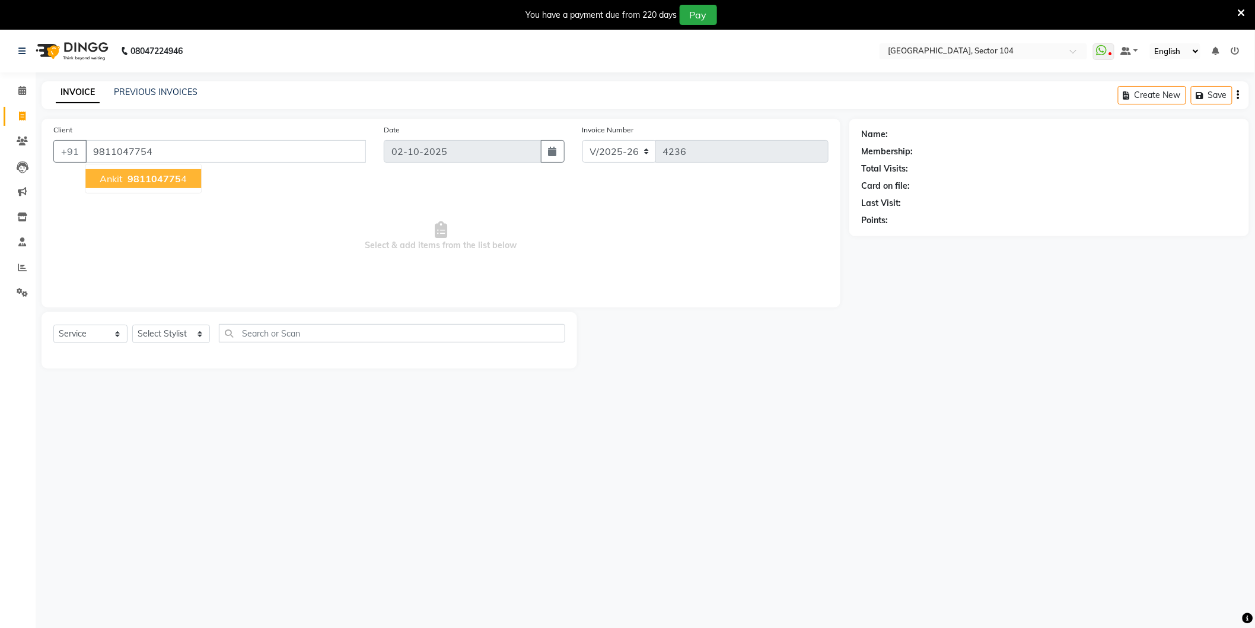
type input "9811047754"
click at [182, 178] on ngb-highlight "981104775 4" at bounding box center [156, 179] width 62 height 12
click at [174, 336] on select "Select Stylist [PERSON_NAME] [PERSON_NAME] [PERSON_NAME] [PERSON_NAME] [PERSON_…" at bounding box center [171, 333] width 78 height 18
select select "58995"
click at [132, 325] on select "Select Stylist [PERSON_NAME] [PERSON_NAME] [PERSON_NAME] [PERSON_NAME] [PERSON_…" at bounding box center [171, 333] width 78 height 18
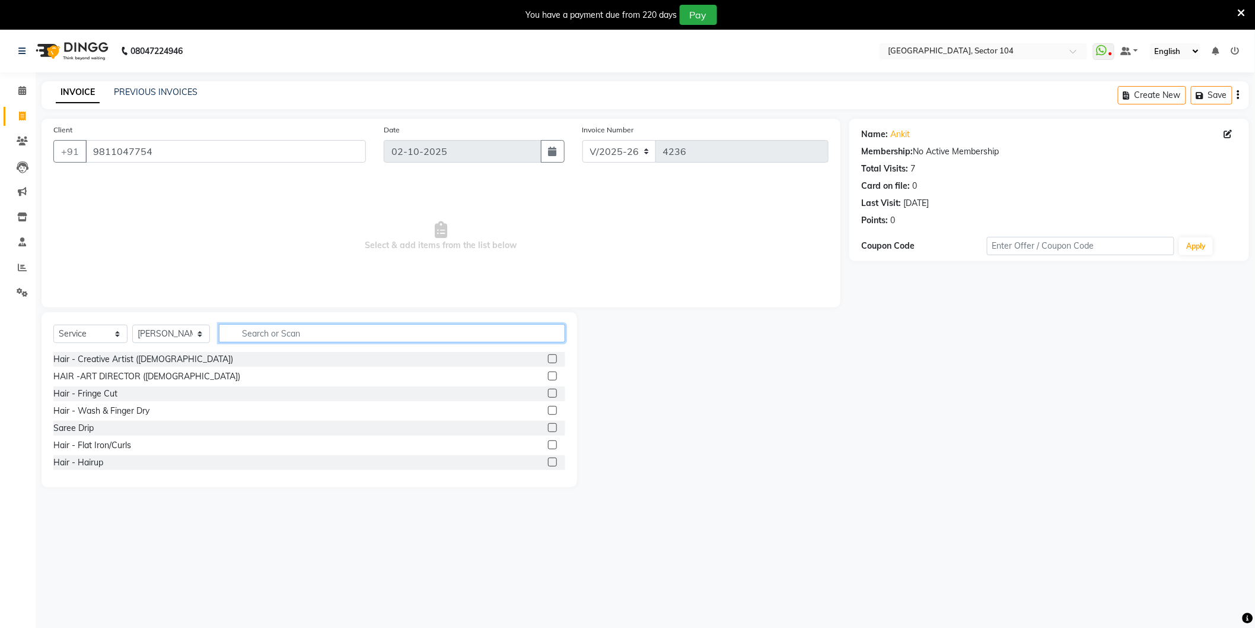
click at [247, 328] on input "text" at bounding box center [392, 333] width 346 height 18
type input "M"
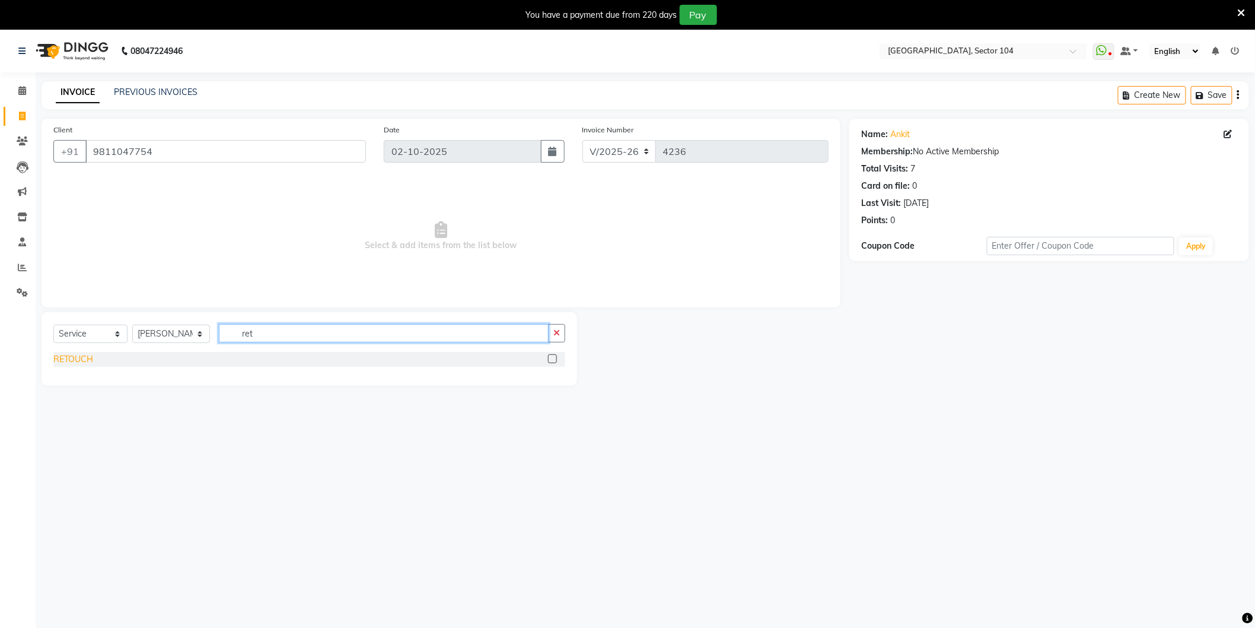
type input "ret"
click at [80, 362] on div "RETOUCH" at bounding box center [73, 359] width 40 height 12
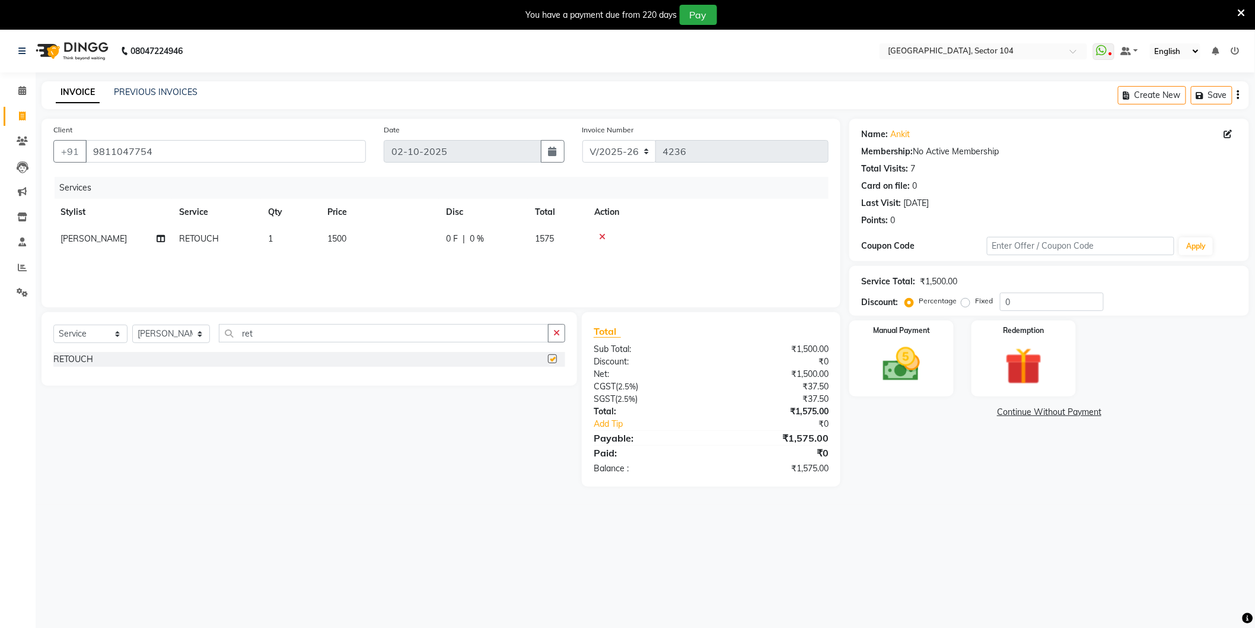
checkbox input "false"
click at [371, 234] on td "1500" at bounding box center [379, 238] width 119 height 27
select select "58995"
click at [429, 244] on input "1500" at bounding box center [435, 242] width 104 height 18
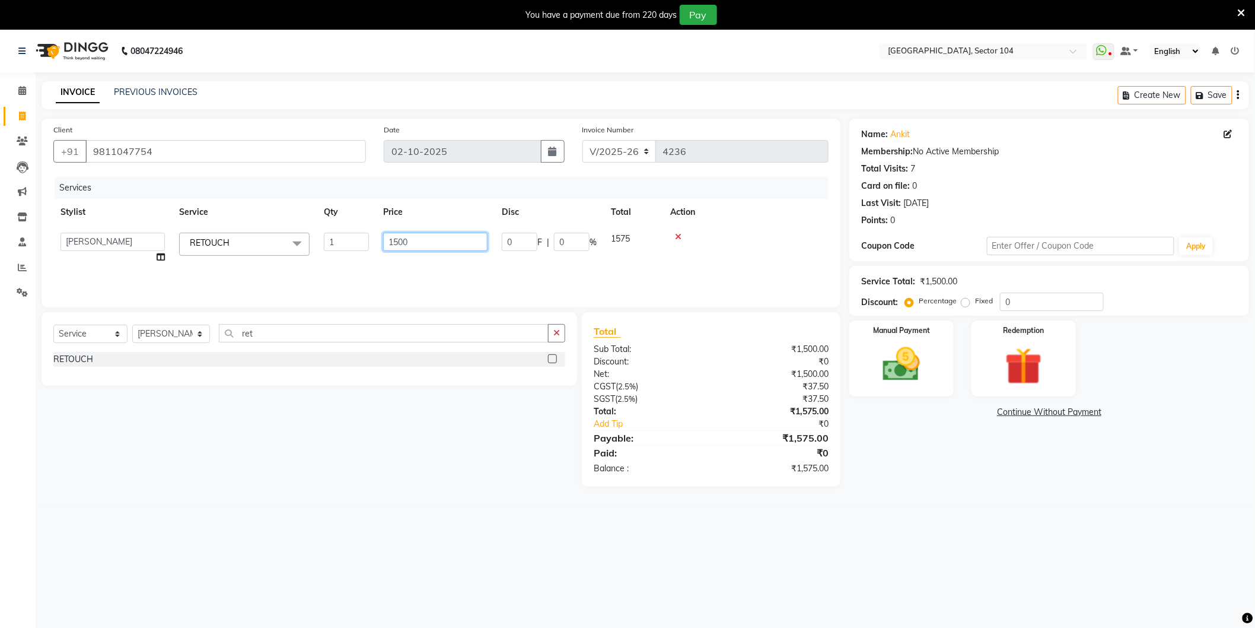
click at [429, 244] on input "1500" at bounding box center [435, 242] width 104 height 18
type input "1700"
click at [921, 463] on div "Name: Ankit Membership: No Active Membership Total Visits: 7 Card on file: 0 La…" at bounding box center [1053, 303] width 409 height 368
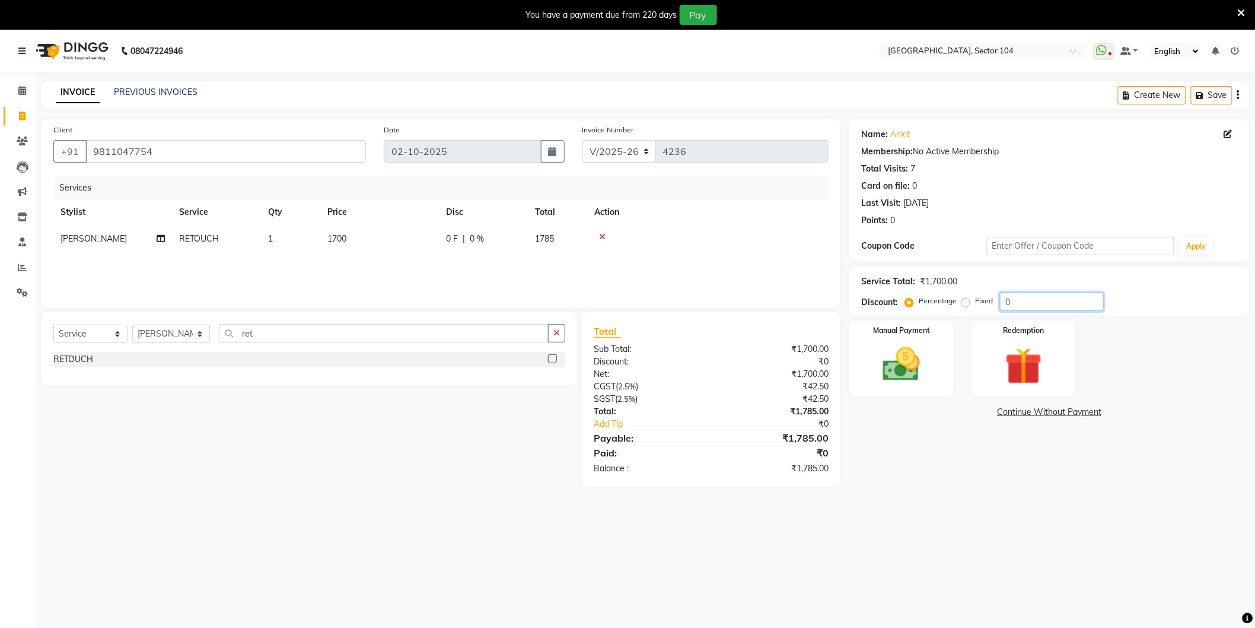
click at [1074, 298] on input "0" at bounding box center [1052, 301] width 104 height 18
type input "4.761"
click at [979, 464] on div "Name: Ankit Membership: No Active Membership Total Visits: 7 Card on file: 0 La…" at bounding box center [1053, 309] width 409 height 380
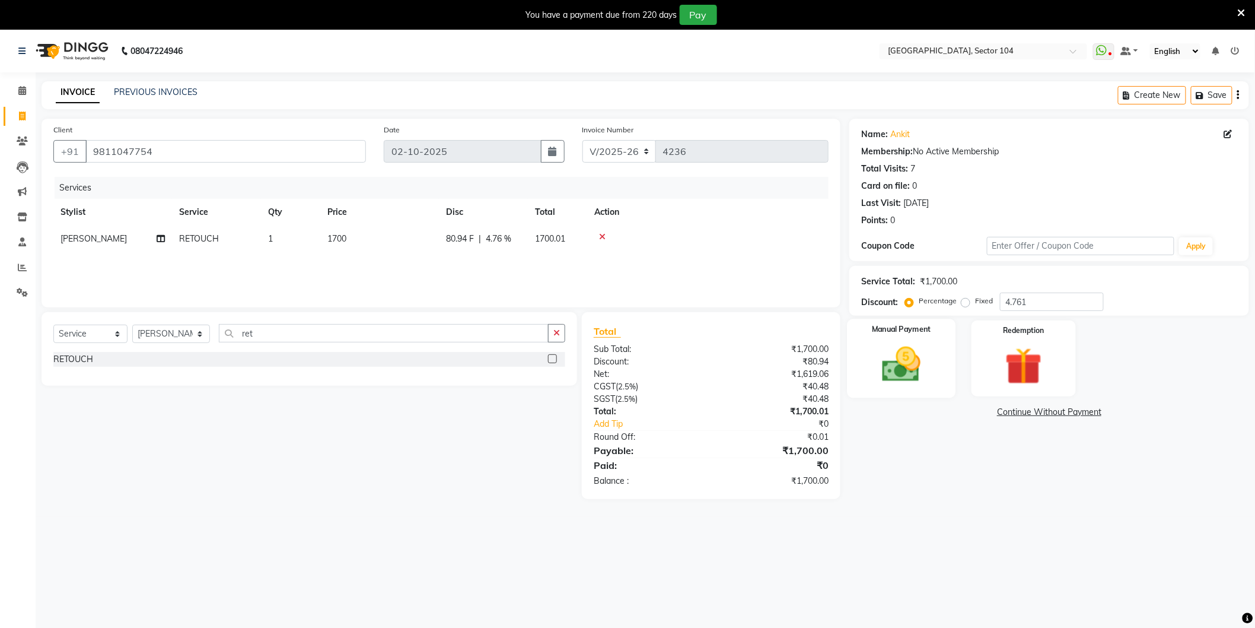
click at [938, 378] on div "Manual Payment" at bounding box center [902, 358] width 109 height 79
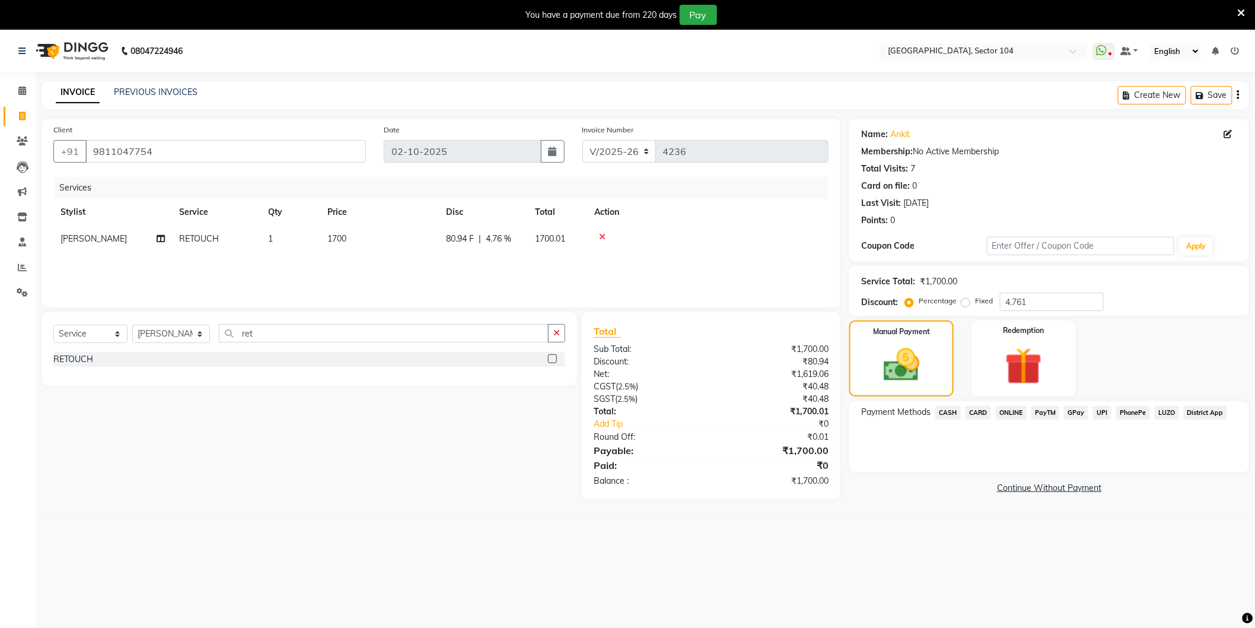
click at [953, 412] on span "CASH" at bounding box center [948, 413] width 26 height 14
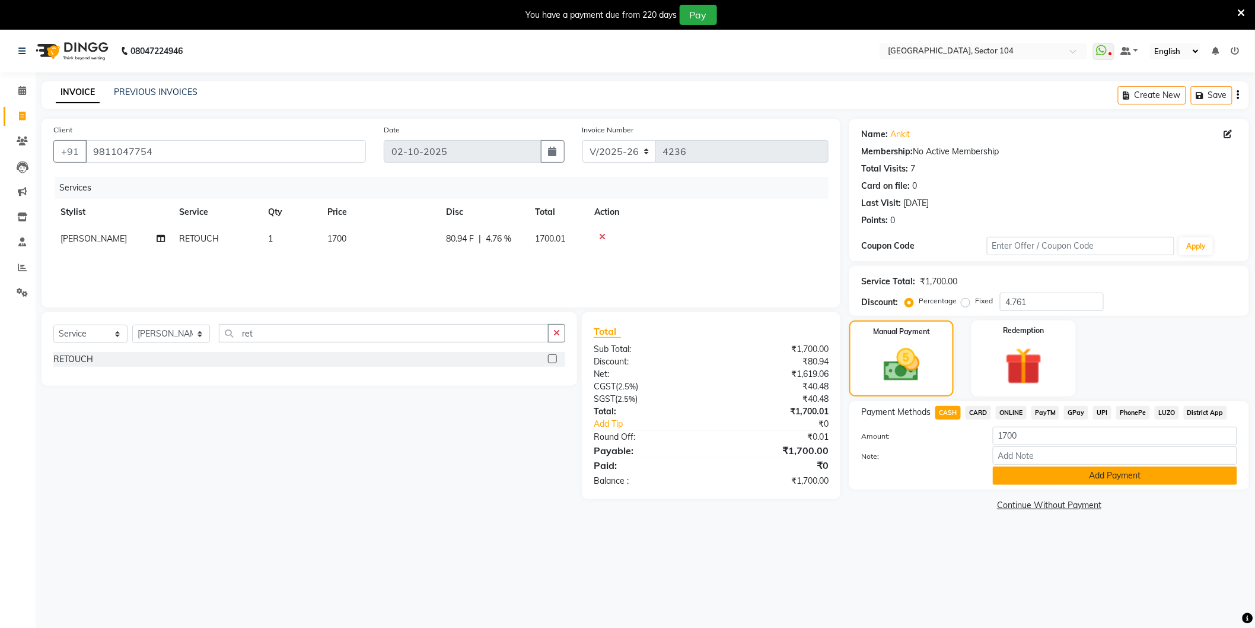
click at [1024, 480] on button "Add Payment" at bounding box center [1115, 475] width 244 height 18
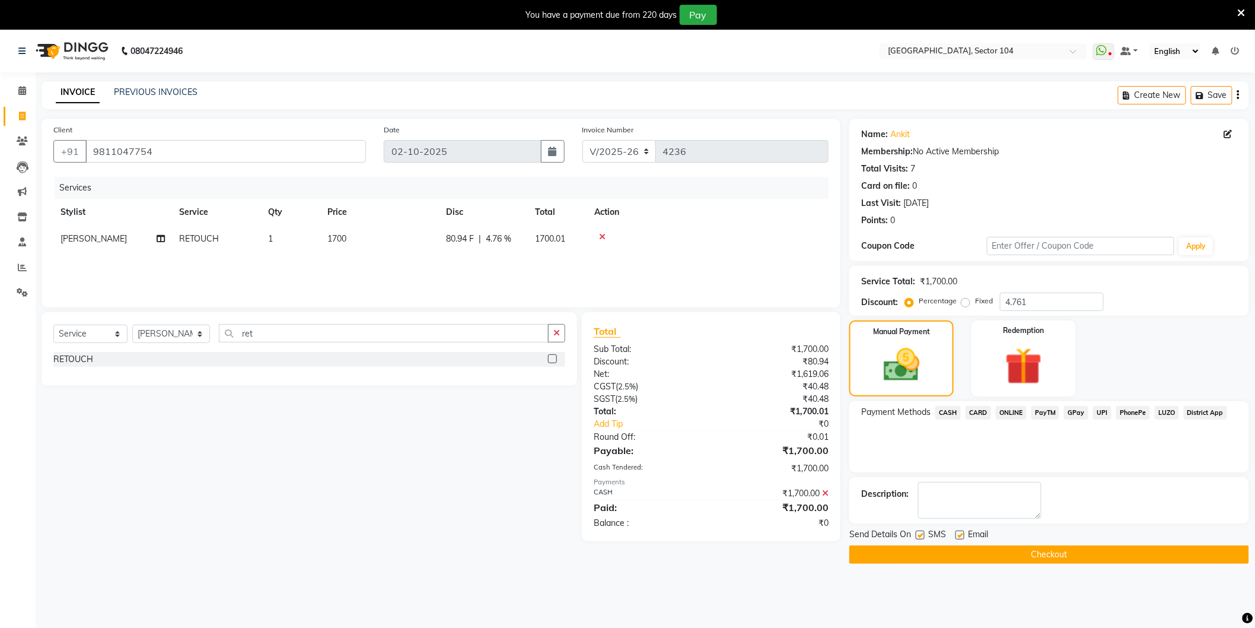
click at [1015, 553] on button "Checkout" at bounding box center [1049, 554] width 400 height 18
